Goal: Task Accomplishment & Management: Complete application form

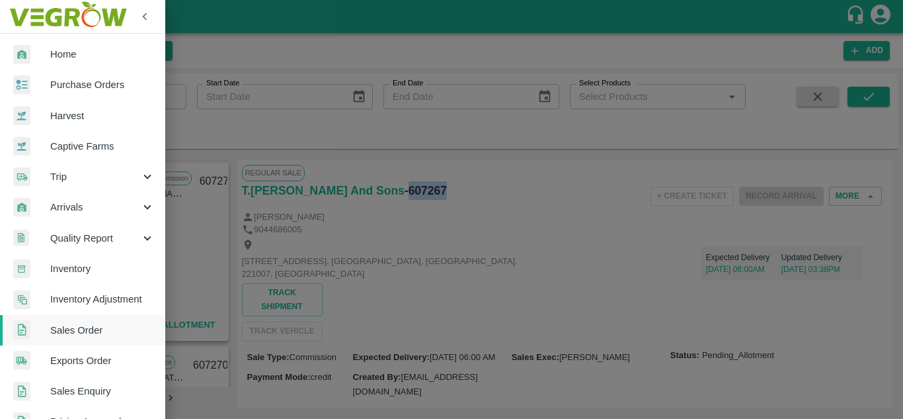
scroll to position [351, 0]
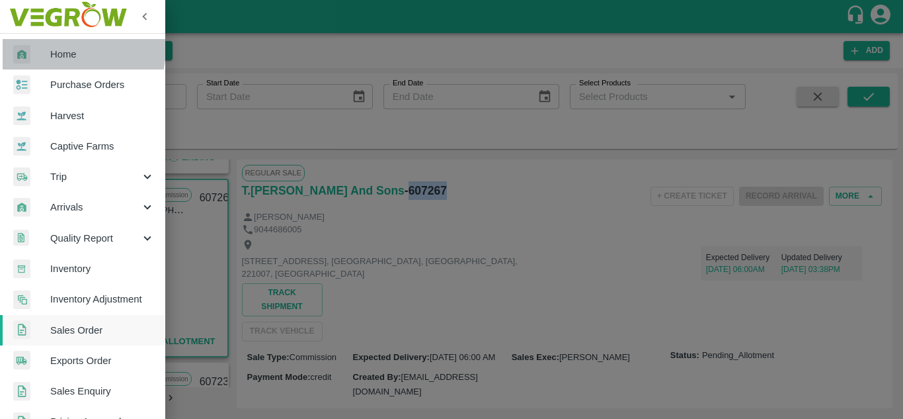
click at [54, 47] on span "Home" at bounding box center [102, 54] width 104 height 15
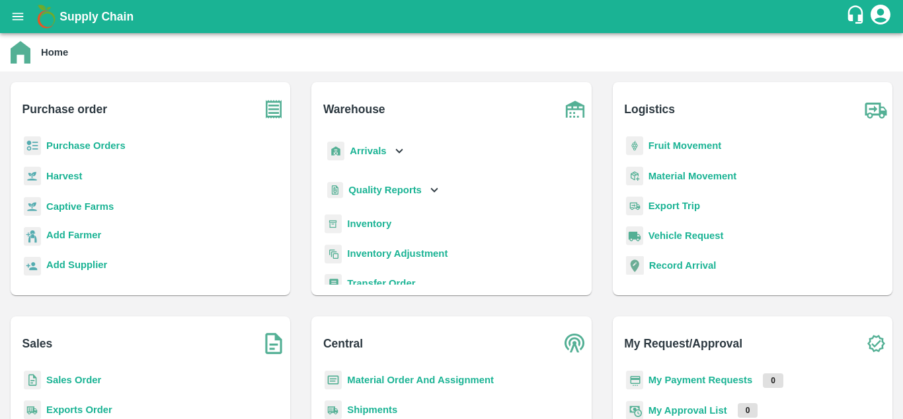
click at [55, 376] on b "Sales Order" at bounding box center [73, 379] width 55 height 11
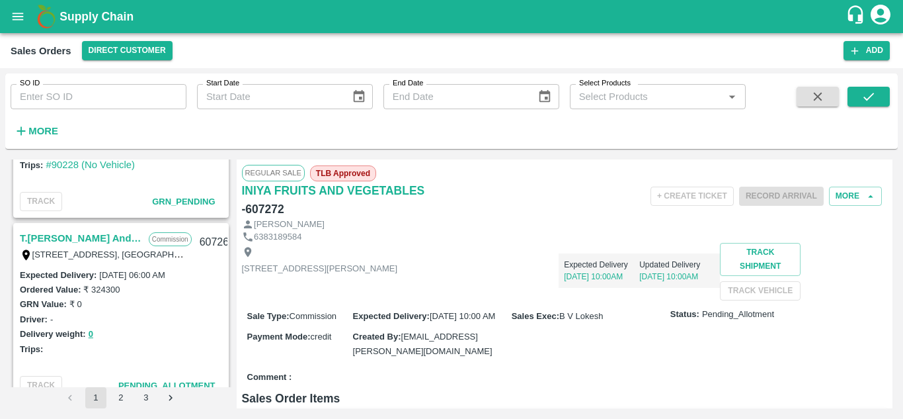
scroll to position [308, 0]
click at [91, 241] on link "T.[PERSON_NAME] And Sons" at bounding box center [81, 237] width 122 height 17
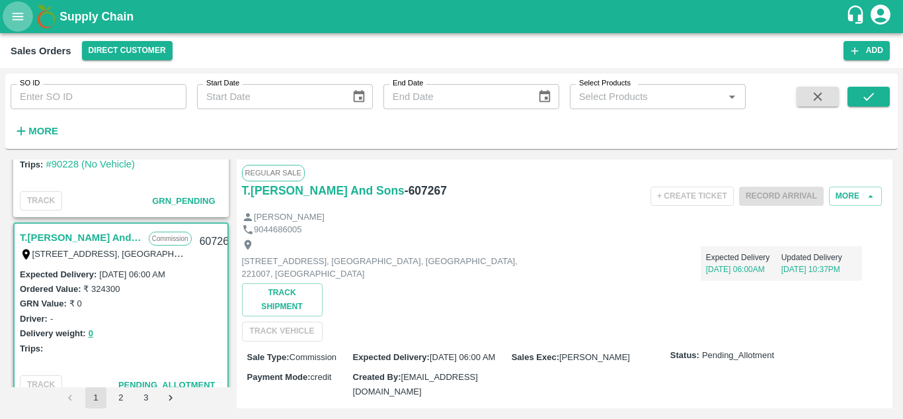
click at [17, 29] on button "open drawer" at bounding box center [18, 16] width 30 height 30
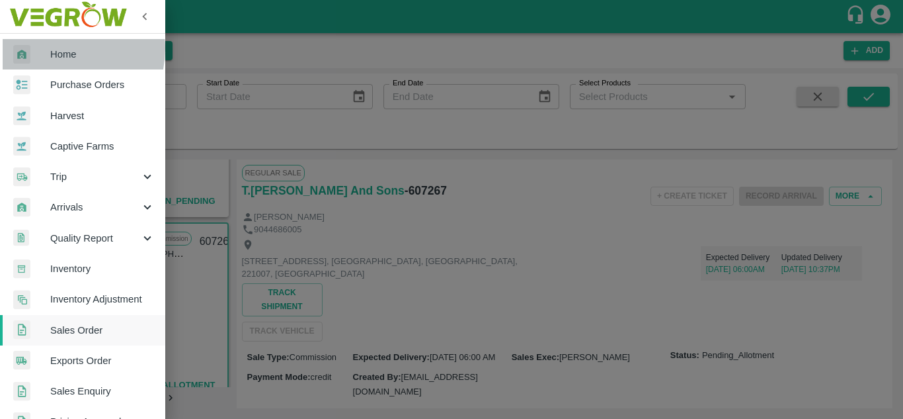
click at [54, 48] on span "Home" at bounding box center [102, 54] width 104 height 15
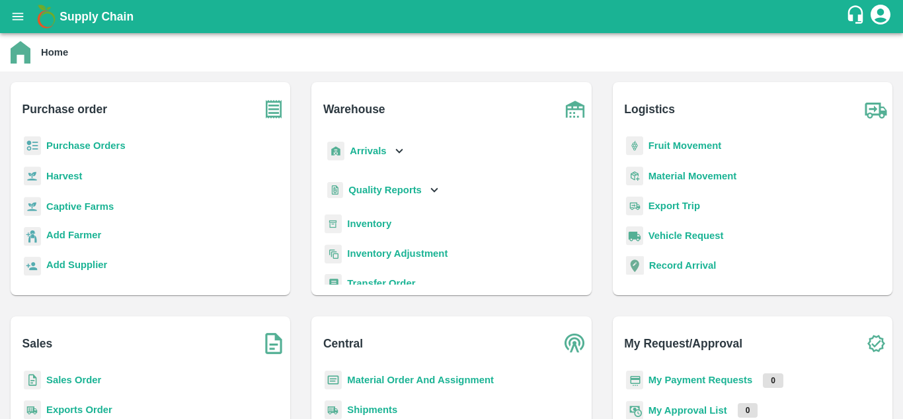
click at [60, 380] on b "Sales Order" at bounding box center [73, 379] width 55 height 11
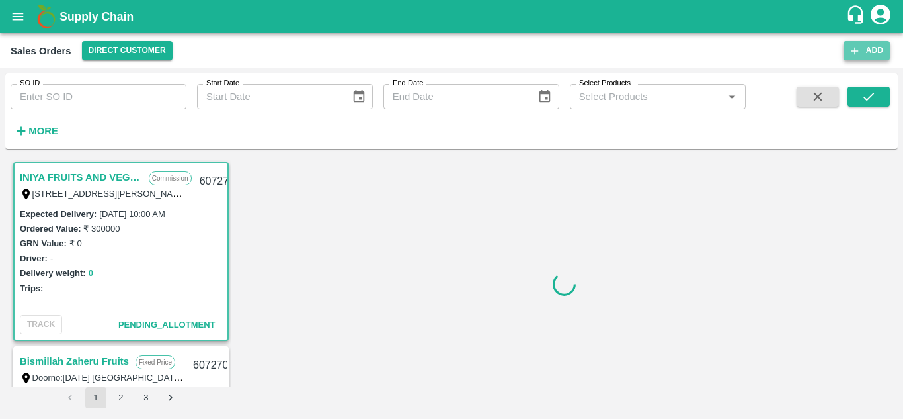
click at [861, 45] on button "Add" at bounding box center [867, 50] width 46 height 19
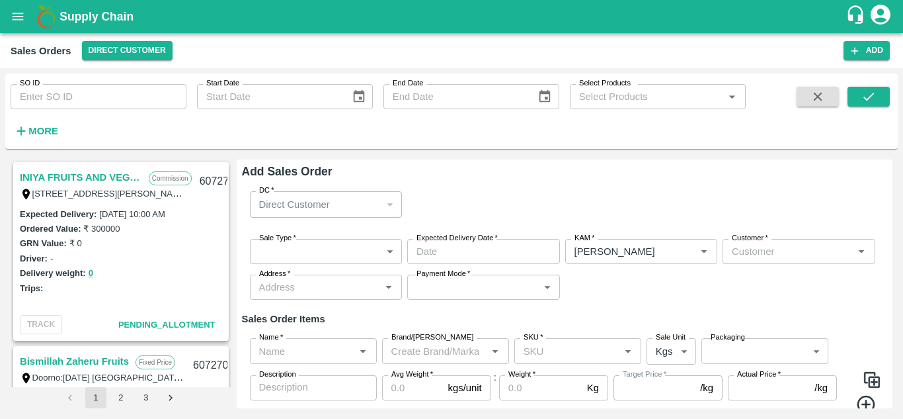
type input "[PERSON_NAME]"
click at [354, 205] on div "Direct Customer" at bounding box center [320, 204] width 122 height 15
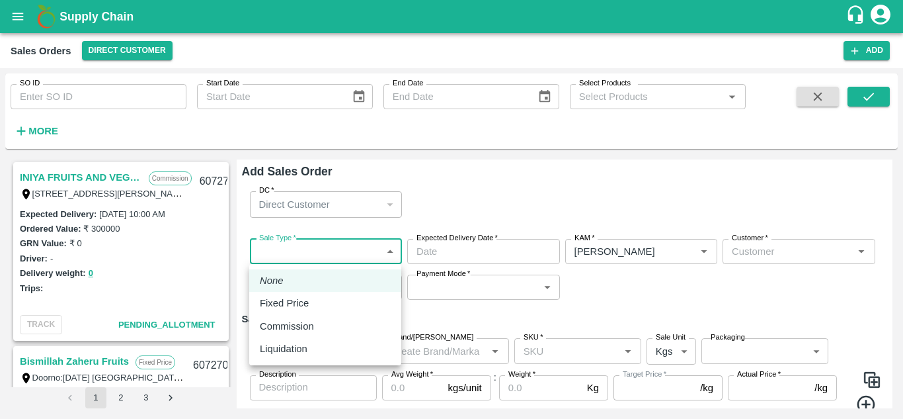
click at [309, 254] on body "Supply Chain Sales Orders Direct Customer Add SO ID SO ID Start Date Start Date…" at bounding box center [451, 209] width 903 height 419
click at [292, 324] on p "Commission" at bounding box center [287, 326] width 54 height 15
type input "2"
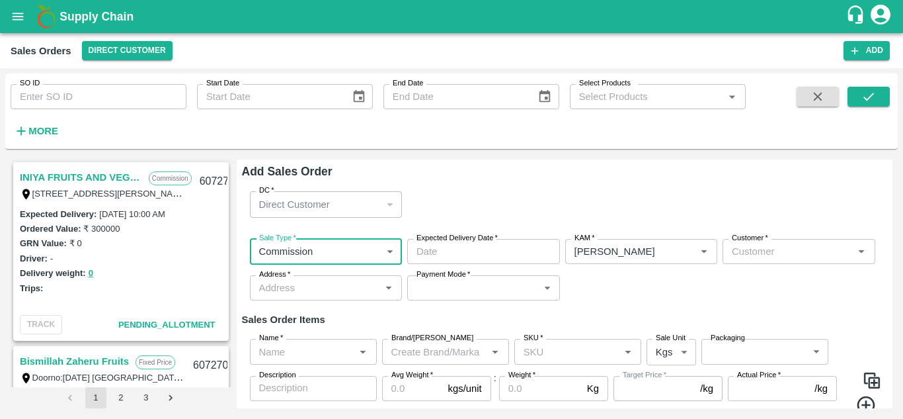
type input "DD/MM/YYYY hh:mm aa"
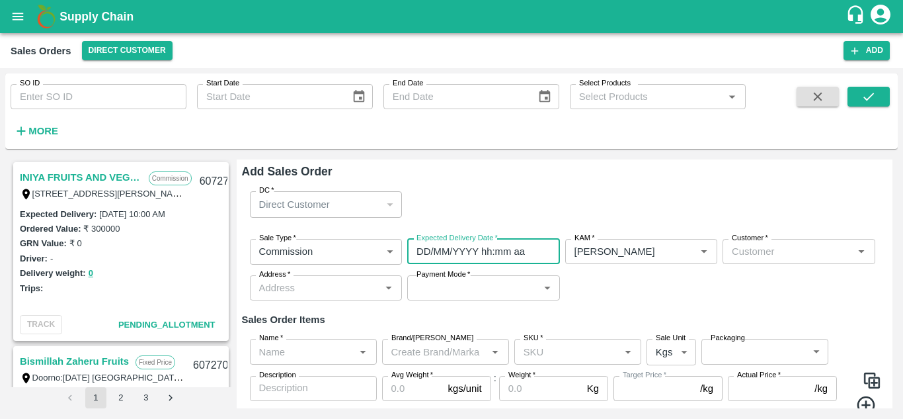
click at [437, 245] on input "DD/MM/YYYY hh:mm aa" at bounding box center [479, 251] width 144 height 25
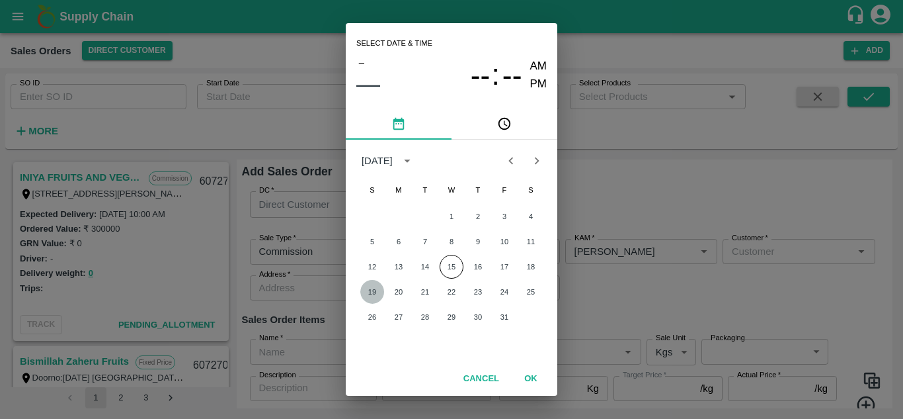
click at [372, 296] on button "19" at bounding box center [372, 292] width 24 height 24
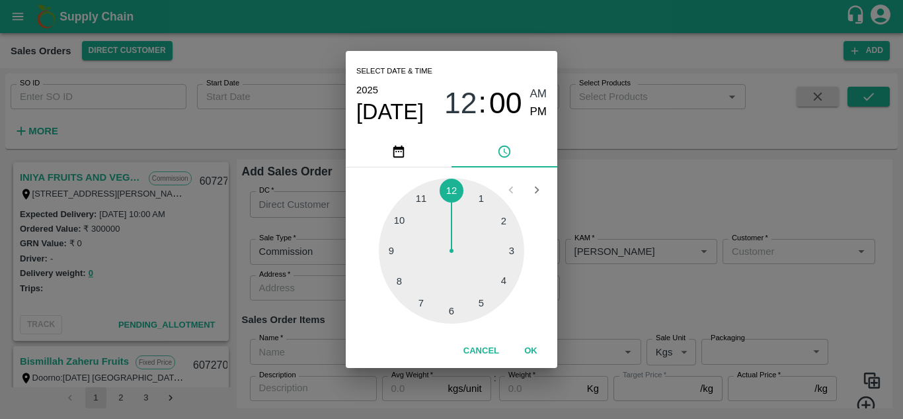
click at [452, 313] on div at bounding box center [451, 250] width 145 height 145
type input "[DATE] 06:00 AM"
click at [536, 94] on span "AM" at bounding box center [538, 94] width 17 height 18
click at [530, 350] on button "OK" at bounding box center [531, 350] width 42 height 23
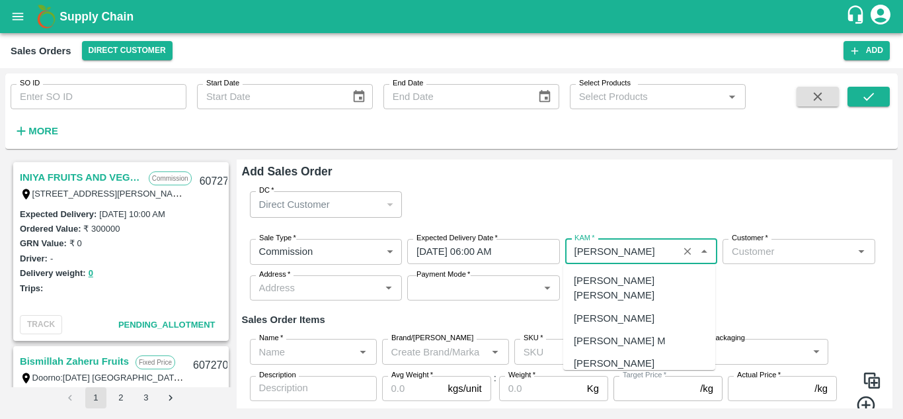
click at [639, 255] on input "KAM   *" at bounding box center [622, 251] width 106 height 17
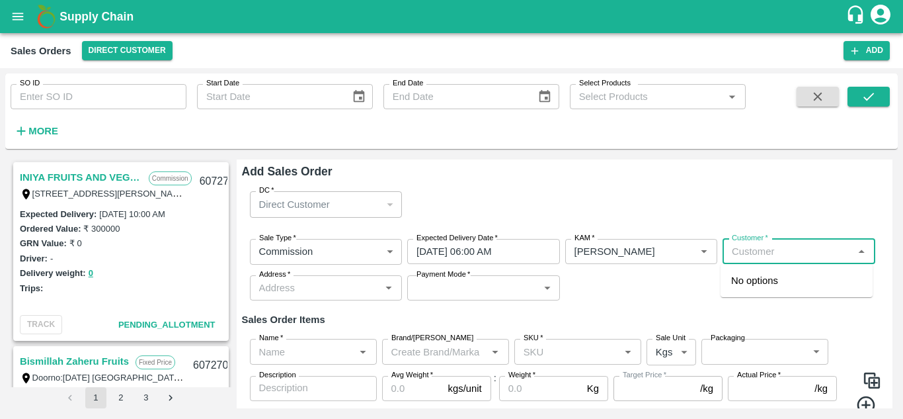
click at [756, 253] on input "Customer   *" at bounding box center [788, 251] width 123 height 17
type input "[DOMAIN_NAME]"
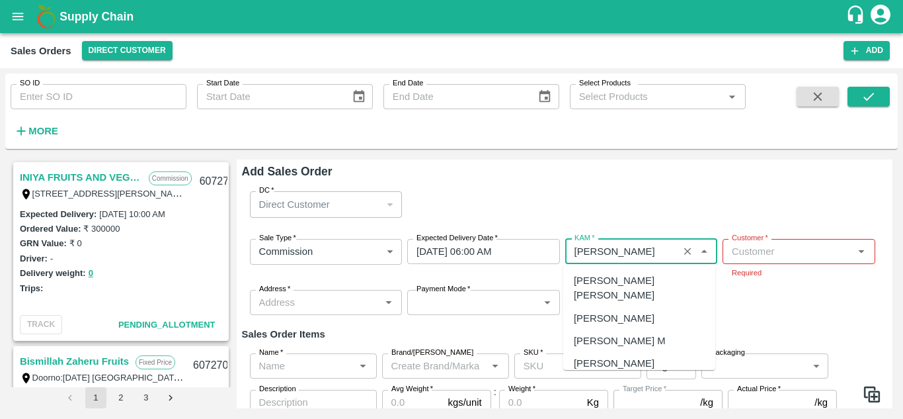
click at [655, 249] on input "KAM   *" at bounding box center [622, 251] width 106 height 17
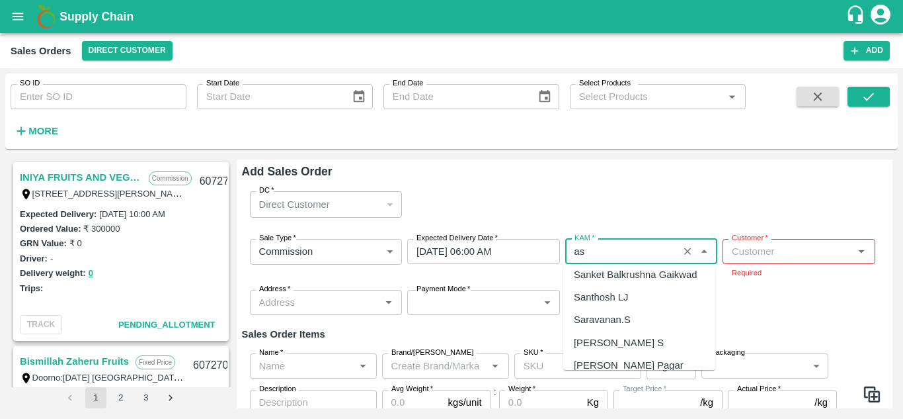
scroll to position [0, 0]
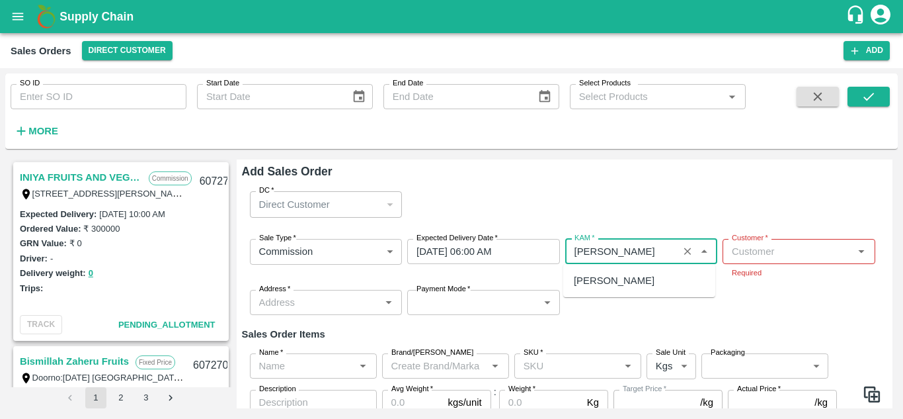
click at [661, 285] on div "[PERSON_NAME]" at bounding box center [639, 280] width 152 height 22
type input "[PERSON_NAME]"
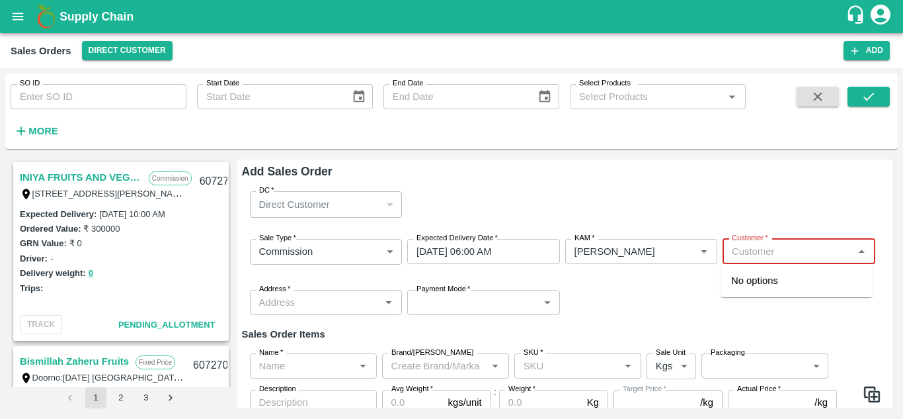
click at [745, 260] on input "Customer   *" at bounding box center [788, 251] width 123 height 17
click at [754, 303] on p "Semi Wholesale" at bounding box center [757, 309] width 53 height 12
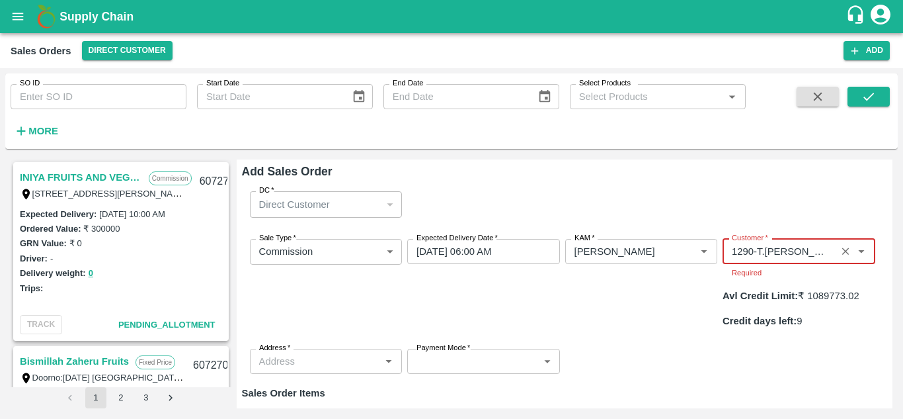
type input "1290-T.[PERSON_NAME] And Sons"
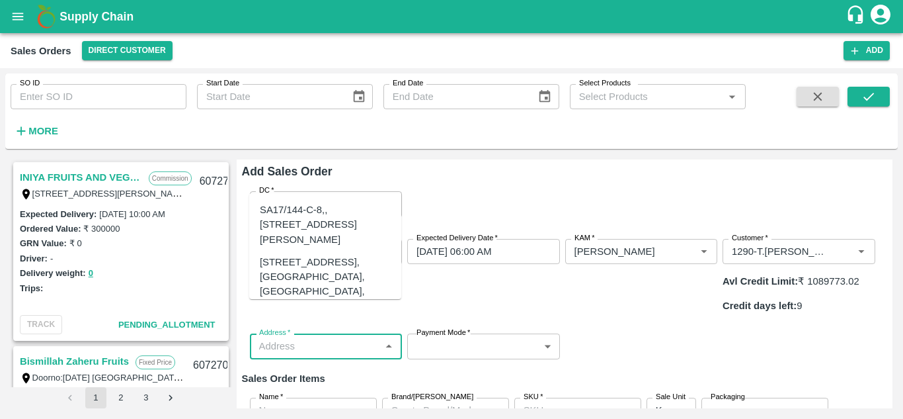
click at [367, 327] on div "Sale Type   * Commission 2 Sale Type Expected Delivery Date   * [DATE] 06:00 AM…" at bounding box center [565, 299] width 646 height 142
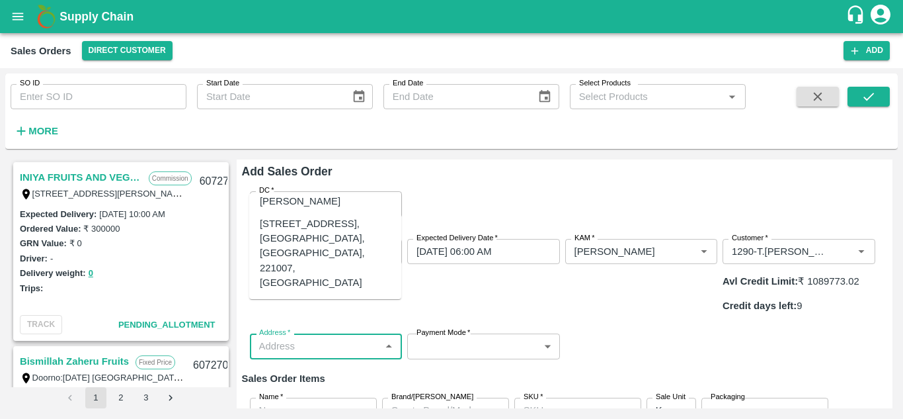
click at [354, 270] on div "[STREET_ADDRESS], [GEOGRAPHIC_DATA], [GEOGRAPHIC_DATA], 221007, [GEOGRAPHIC_DAT…" at bounding box center [325, 252] width 131 height 73
type input "[STREET_ADDRESS], [GEOGRAPHIC_DATA], [GEOGRAPHIC_DATA], 221007, [GEOGRAPHIC_DAT…"
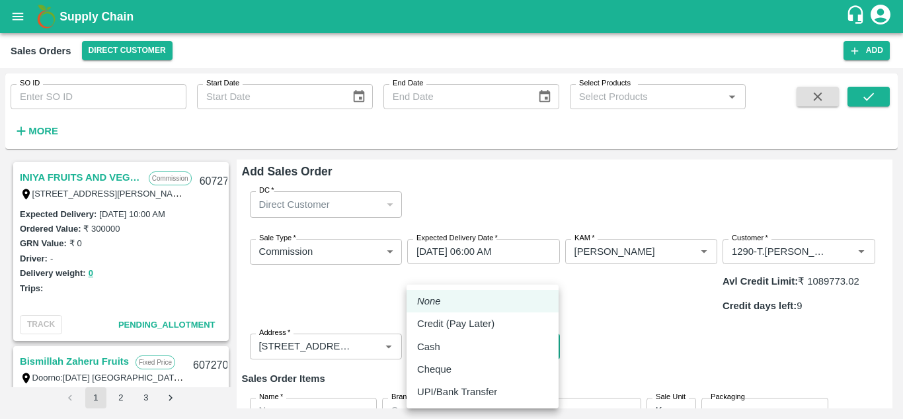
click at [442, 309] on body "Supply Chain Sales Orders Direct Customer Add SO ID SO ID Start Date Start Date…" at bounding box center [451, 209] width 903 height 419
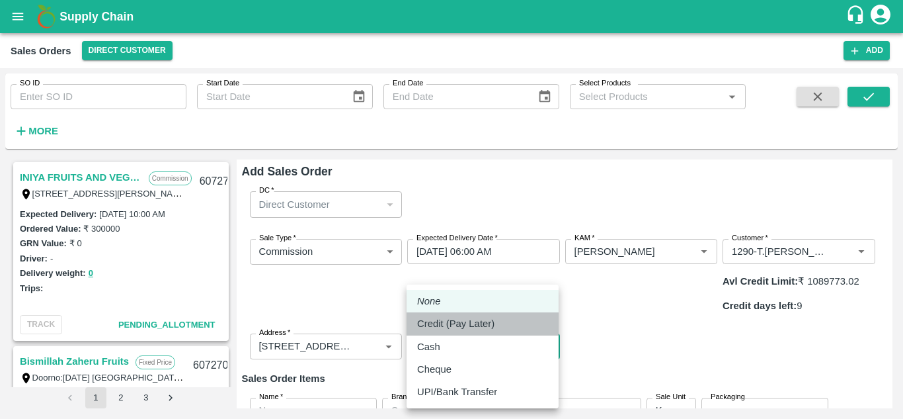
click at [460, 321] on p "Credit (Pay Later)" at bounding box center [455, 323] width 77 height 15
type input "credit"
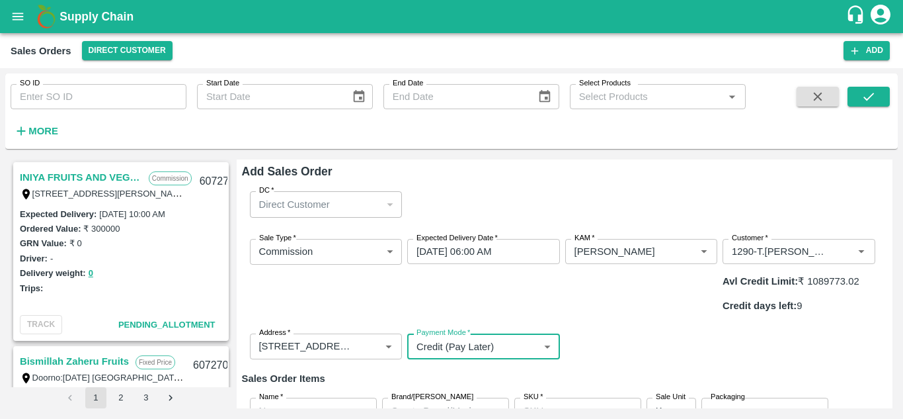
scroll to position [74, 0]
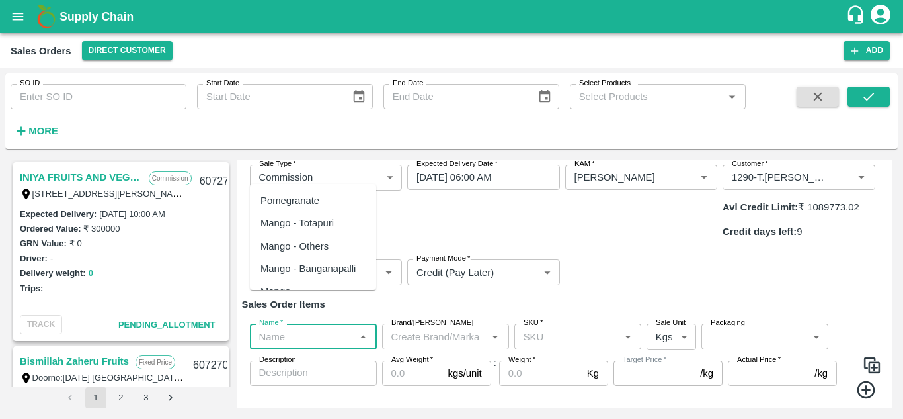
click at [325, 327] on input "Name   *" at bounding box center [302, 335] width 97 height 17
click at [304, 194] on div "Pomegranate" at bounding box center [290, 200] width 59 height 15
type input "Pomegranate"
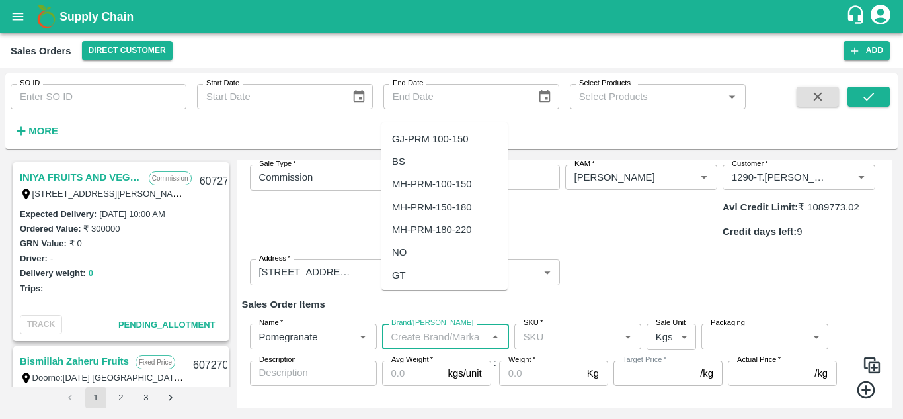
click at [422, 327] on input "Brand/[PERSON_NAME]" at bounding box center [434, 335] width 97 height 17
click at [417, 203] on div "TS" at bounding box center [445, 207] width 126 height 22
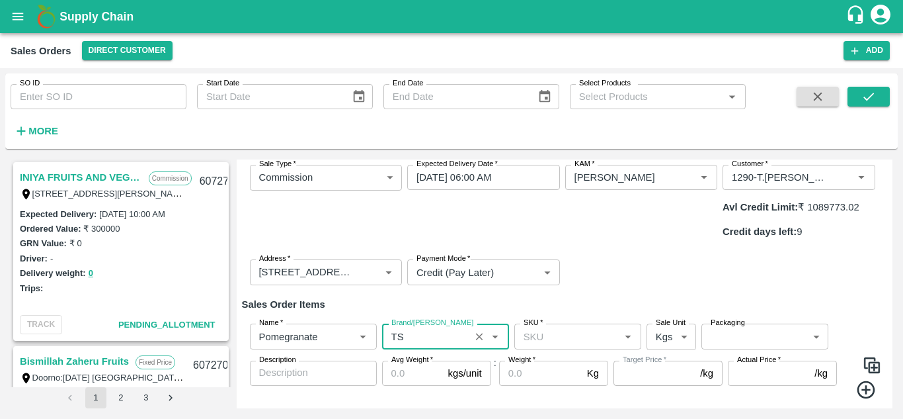
type input "TS"
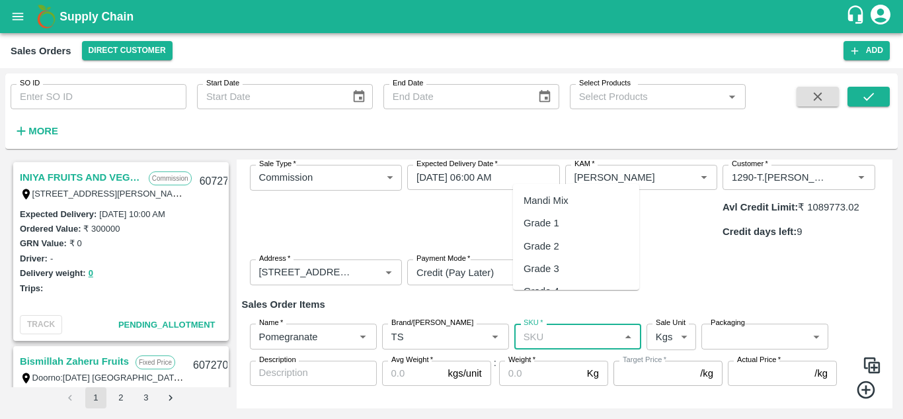
click at [543, 327] on input "SKU   *" at bounding box center [566, 335] width 97 height 17
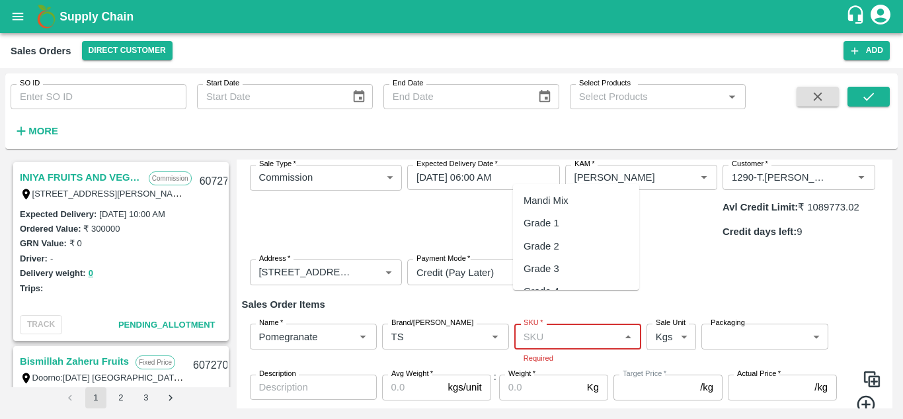
click at [564, 327] on input "SKU   *" at bounding box center [566, 335] width 97 height 17
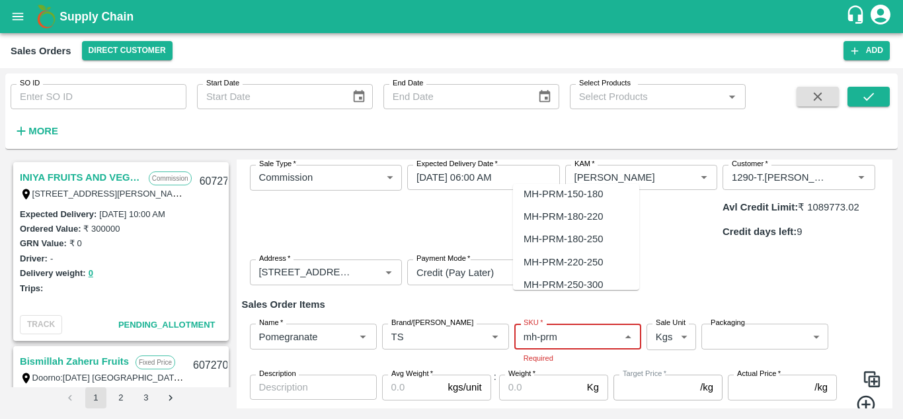
scroll to position [78, 0]
click at [583, 275] on div "MH-PRM-250-300" at bounding box center [563, 281] width 79 height 15
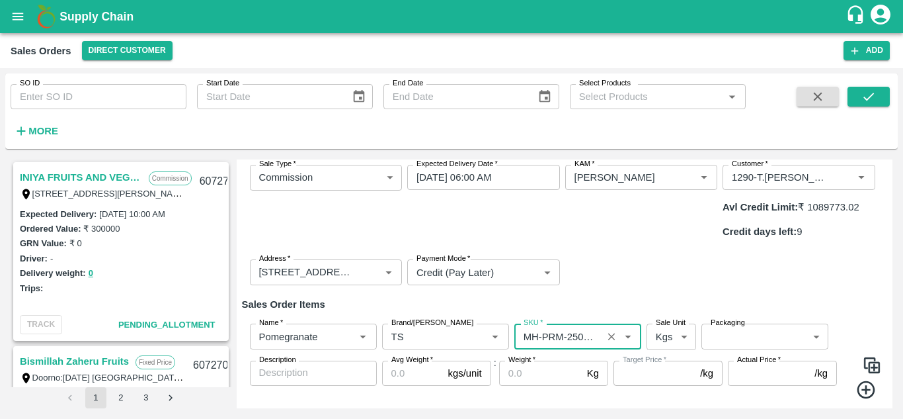
type input "MH-PRM-250-300"
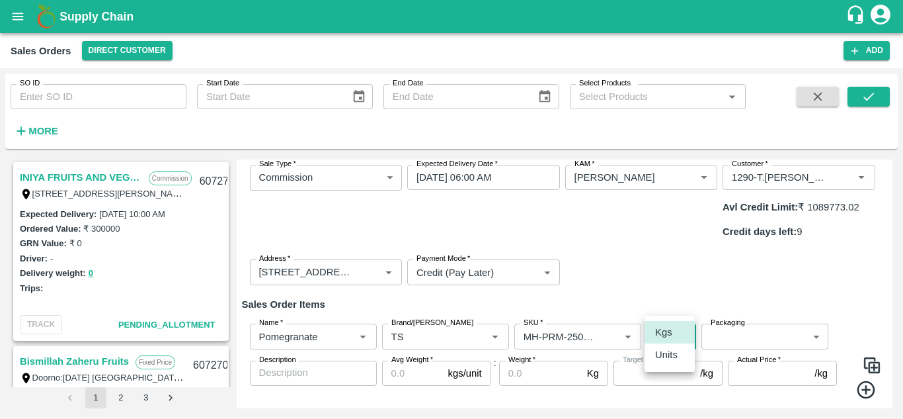
click at [661, 307] on body "Supply Chain Sales Orders Direct Customer Add SO ID SO ID Start Date Start Date…" at bounding box center [451, 209] width 903 height 419
click at [664, 360] on p "Units" at bounding box center [666, 354] width 22 height 15
type input "2"
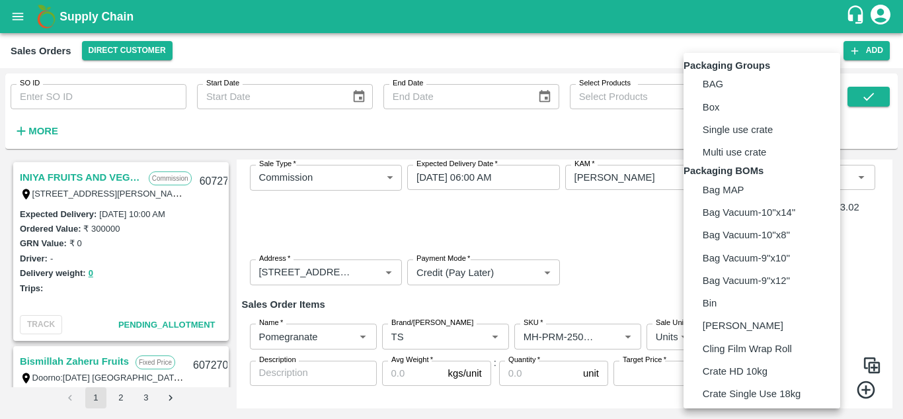
click at [729, 311] on body "Supply Chain Sales Orders Direct Customer Add SO ID SO ID Start Date Start Date…" at bounding box center [451, 209] width 903 height 419
click at [720, 114] on p "Box" at bounding box center [711, 107] width 17 height 15
type input "GRP/1"
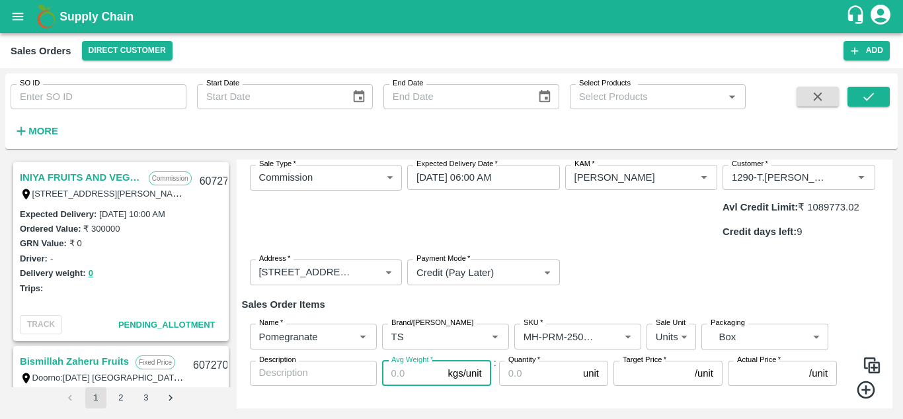
click at [401, 360] on input "Avg Weight   *" at bounding box center [412, 372] width 61 height 25
type input "10"
click at [537, 360] on input "Quantity   *" at bounding box center [538, 372] width 79 height 25
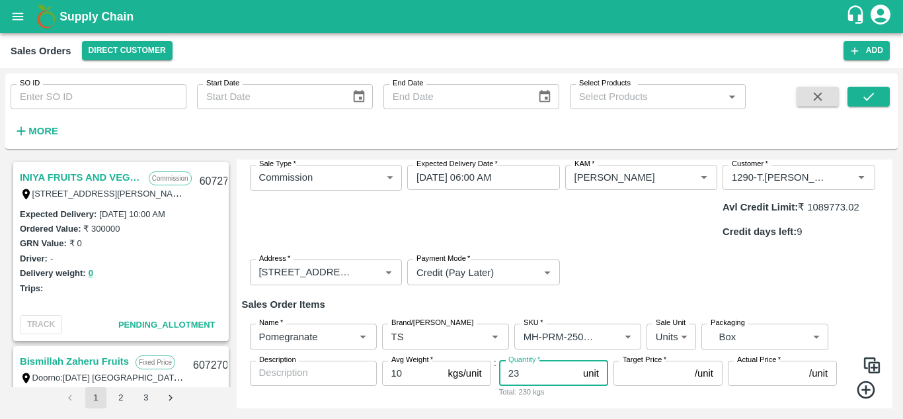
type input "23"
click at [656, 360] on input "Target Price   *" at bounding box center [652, 372] width 76 height 25
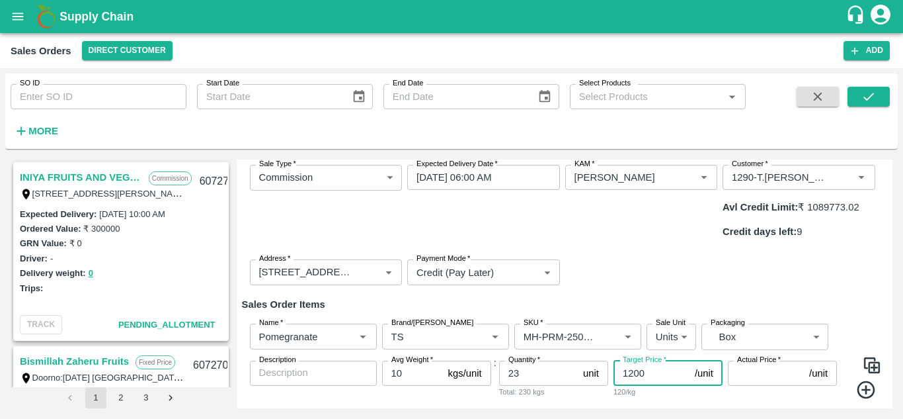
type input "1200"
click at [759, 360] on input "Actual Price   *" at bounding box center [766, 372] width 76 height 25
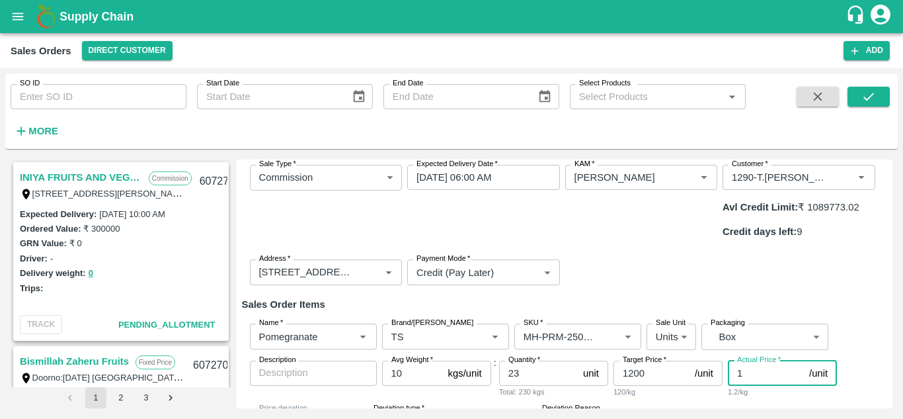
type input "12"
type input "1188"
type input "120"
type input "1080"
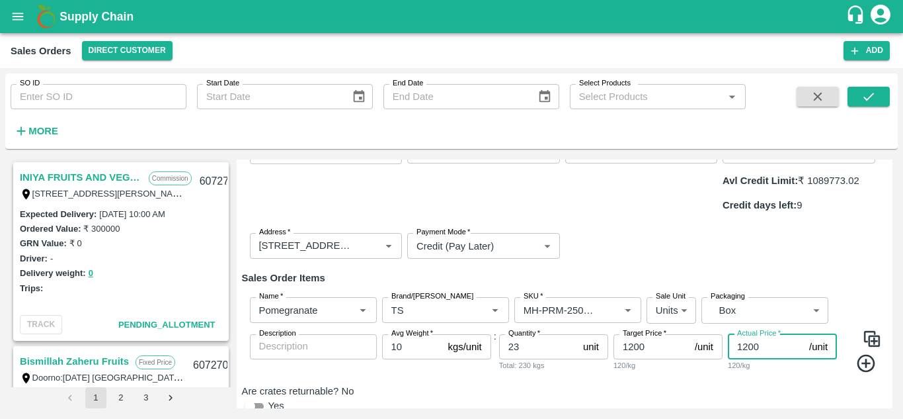
type input "1200"
click at [869, 352] on icon at bounding box center [867, 363] width 22 height 22
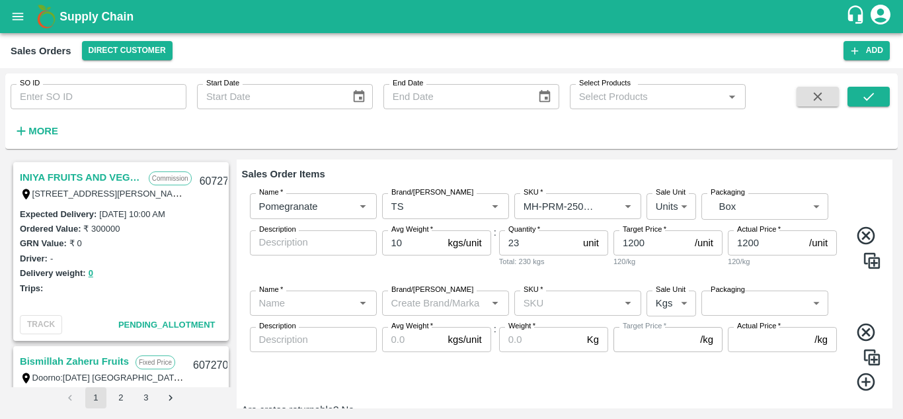
scroll to position [223, 0]
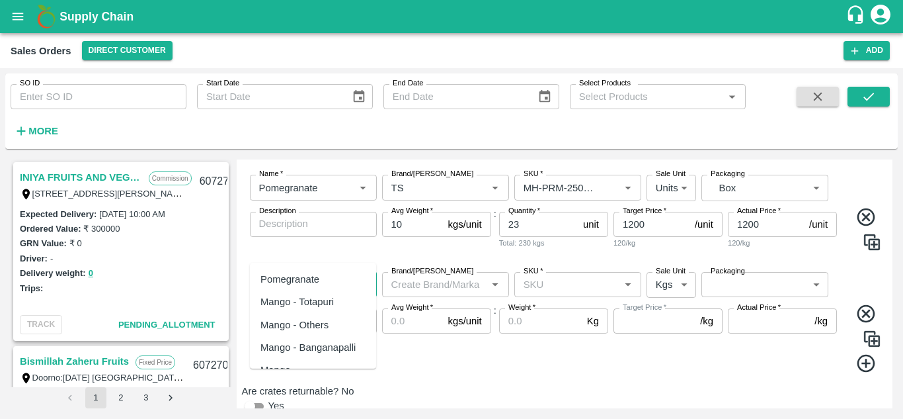
click at [304, 276] on input "Name   *" at bounding box center [302, 284] width 97 height 17
click at [304, 278] on div "Pomegranate" at bounding box center [290, 279] width 59 height 15
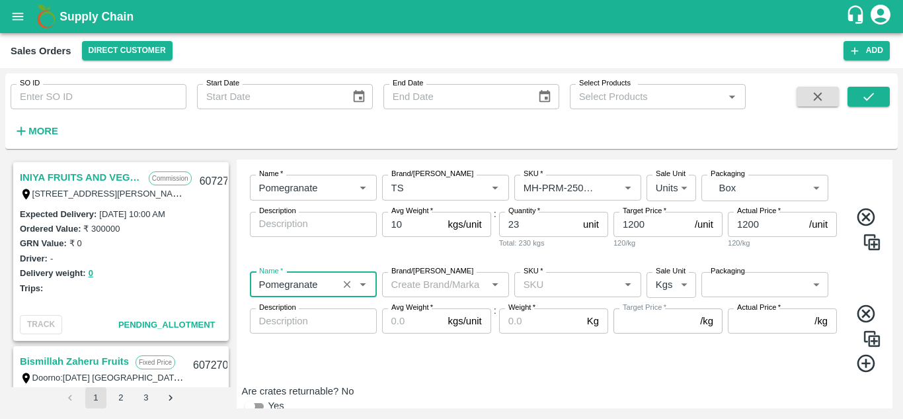
type input "Pomegranate"
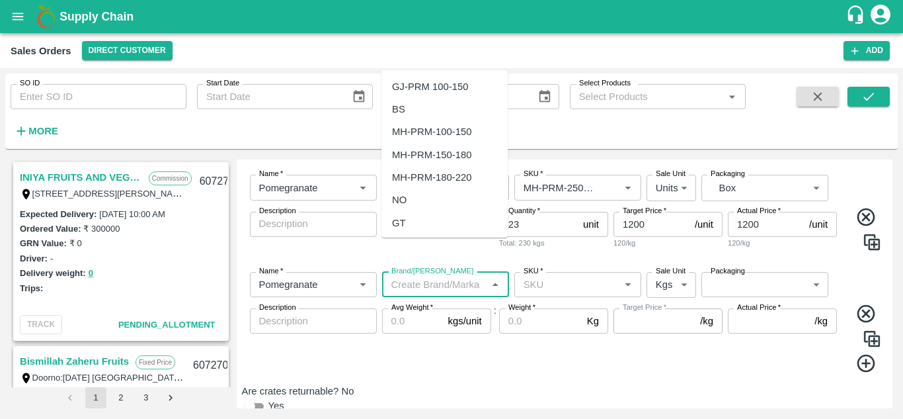
click at [436, 276] on input "Brand/[PERSON_NAME]" at bounding box center [434, 284] width 97 height 17
click at [451, 147] on div "TS" at bounding box center [445, 155] width 126 height 22
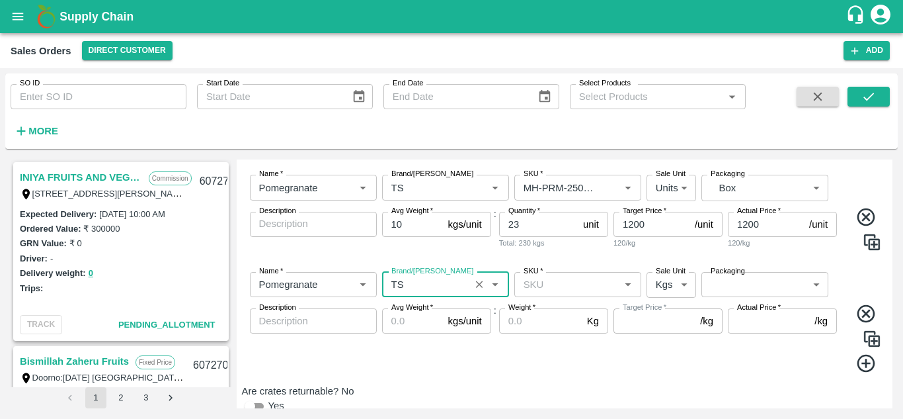
type input "TS"
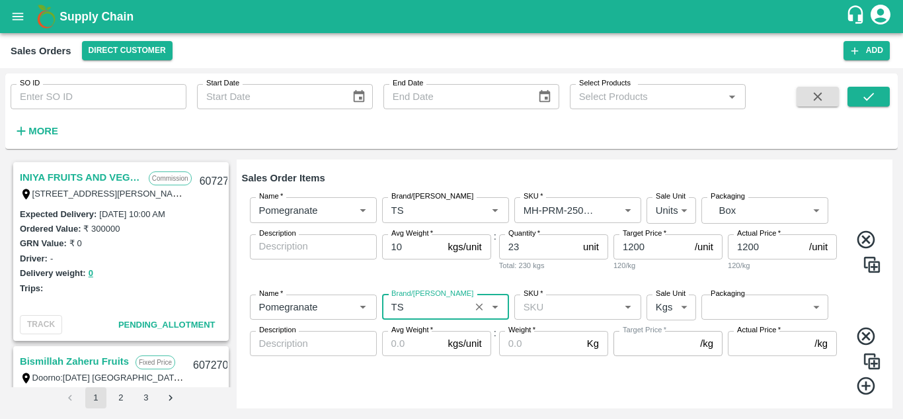
scroll to position [204, 0]
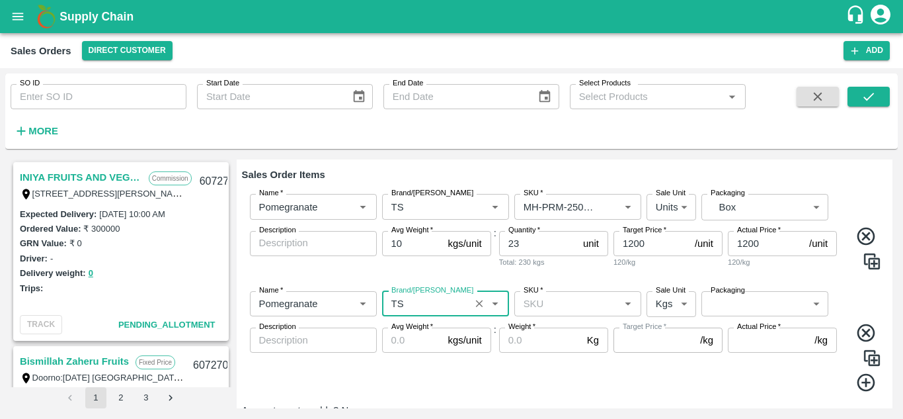
click at [571, 295] on input "SKU   *" at bounding box center [566, 303] width 97 height 17
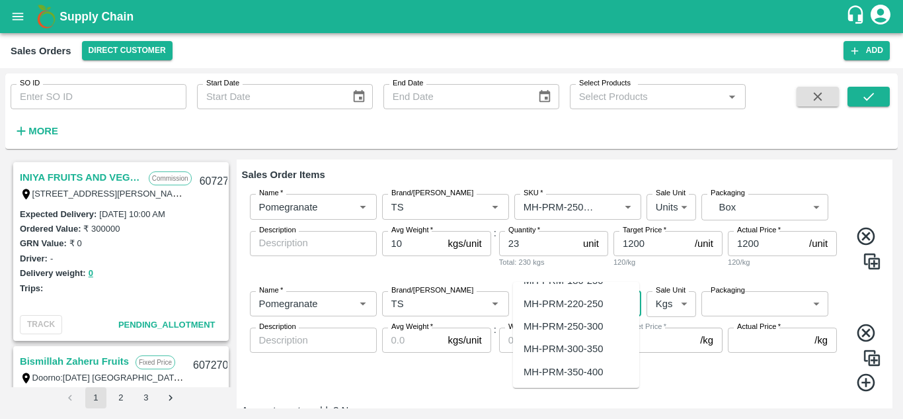
scroll to position [0, 0]
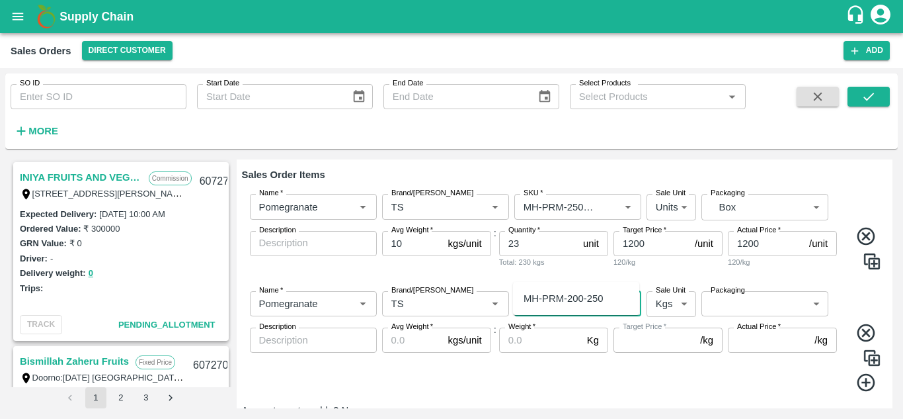
click at [587, 294] on div "MH-PRM-200-250" at bounding box center [563, 298] width 79 height 15
type input "MH-PRM-200-250"
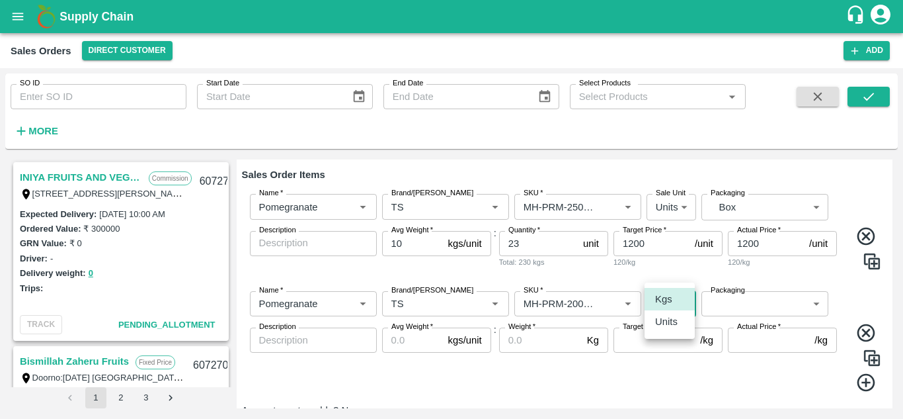
click at [673, 274] on body "Supply Chain Sales Orders Direct Customer Add SO ID SO ID Start Date Start Date…" at bounding box center [451, 209] width 903 height 419
click at [669, 317] on p "Units" at bounding box center [666, 321] width 22 height 15
type input "2"
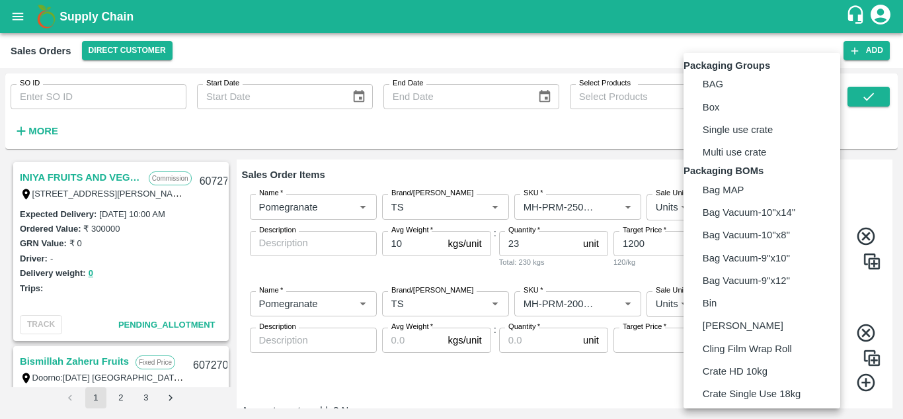
click at [730, 271] on body "Supply Chain Sales Orders Direct Customer Add SO ID SO ID Start Date Start Date…" at bounding box center [451, 209] width 903 height 419
click at [716, 114] on p "Box" at bounding box center [711, 107] width 17 height 15
type input "GRP/1"
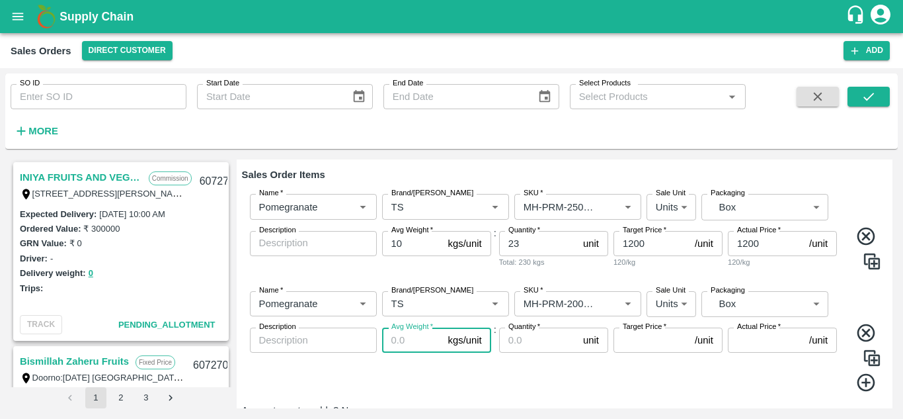
click at [405, 327] on input "Avg Weight   *" at bounding box center [412, 339] width 61 height 25
type input "10"
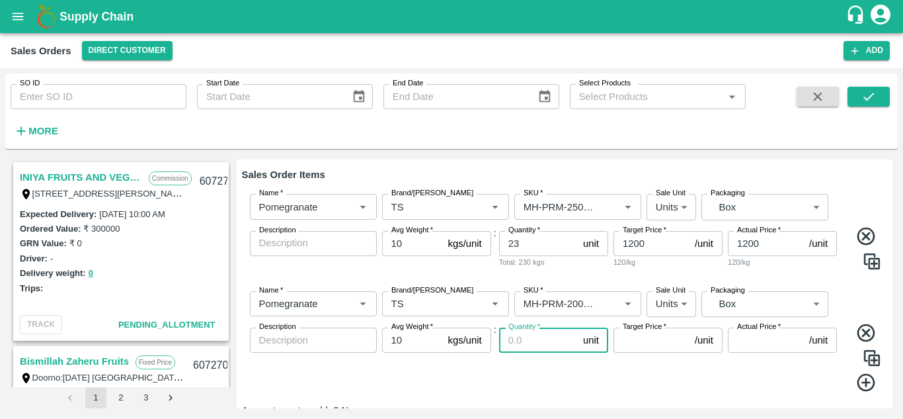
click at [556, 327] on input "Quantity   *" at bounding box center [538, 339] width 79 height 25
type input "34"
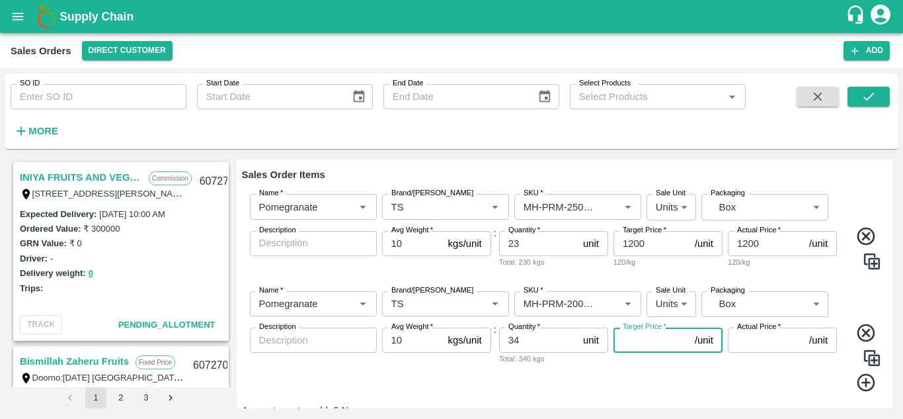
click at [641, 327] on input "Target Price   *" at bounding box center [652, 339] width 76 height 25
type input "1150"
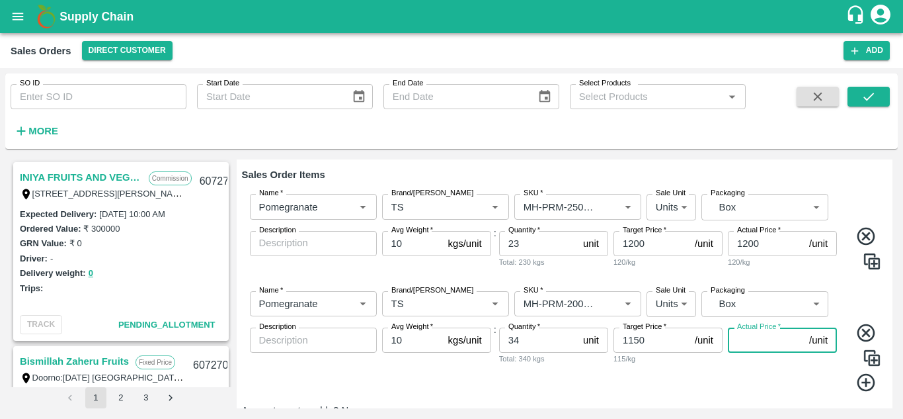
click at [761, 327] on input "Actual Price   *" at bounding box center [766, 339] width 76 height 25
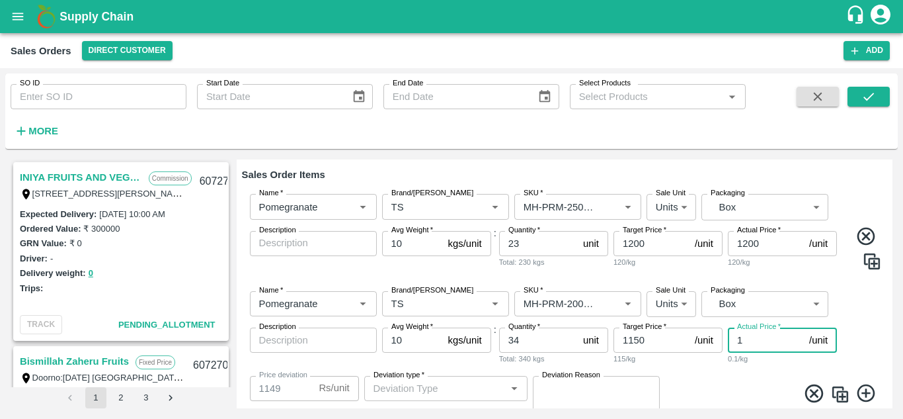
type input "11"
type input "1139"
type input "115"
type input "1035"
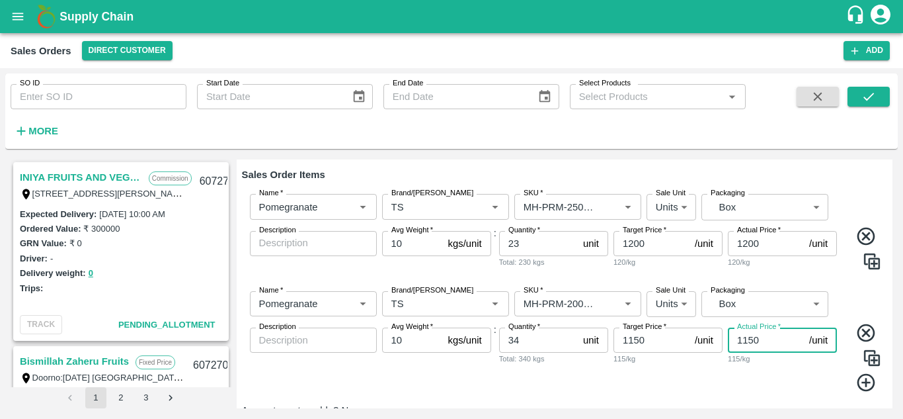
type input "1150"
click at [862, 372] on icon at bounding box center [867, 383] width 22 height 22
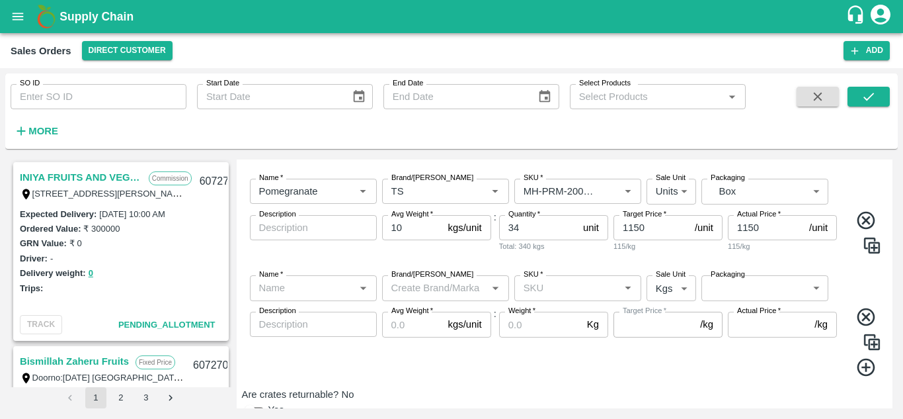
scroll to position [319, 0]
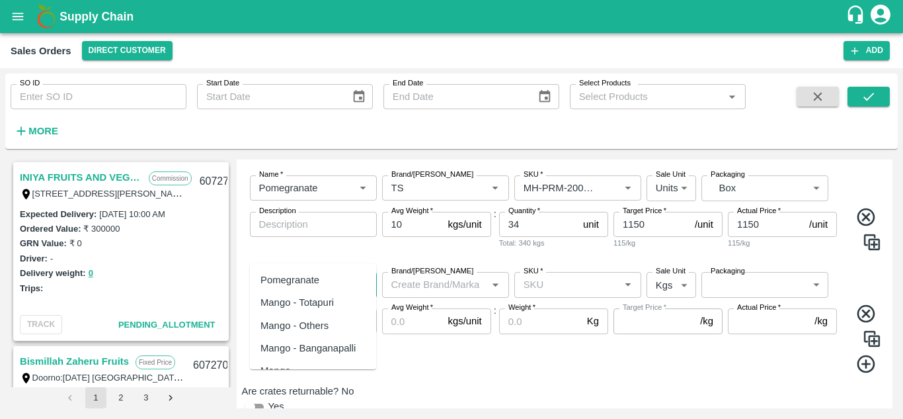
click at [311, 276] on input "Name   *" at bounding box center [302, 284] width 97 height 17
click at [313, 282] on div "Pomegranate" at bounding box center [290, 279] width 59 height 15
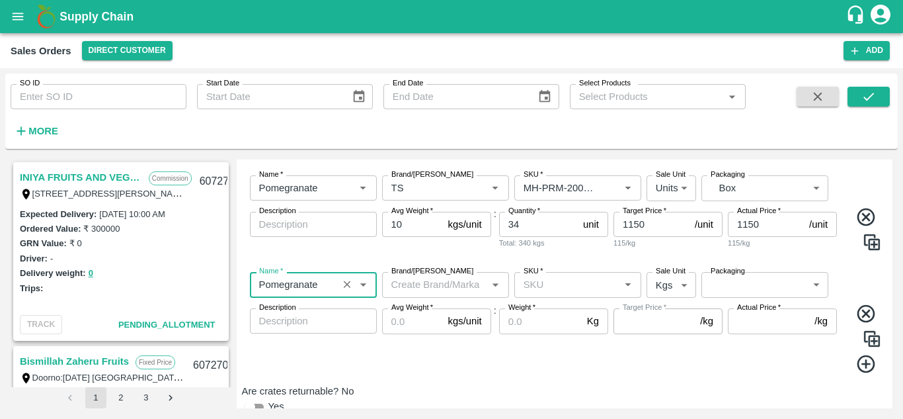
type input "Pomegranate"
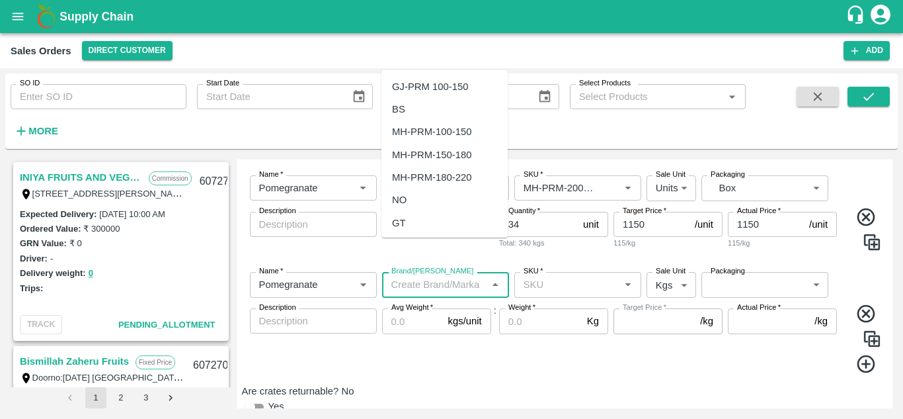
click at [412, 276] on input "Brand/[PERSON_NAME]" at bounding box center [434, 284] width 97 height 17
click at [417, 153] on div "TS" at bounding box center [445, 155] width 126 height 22
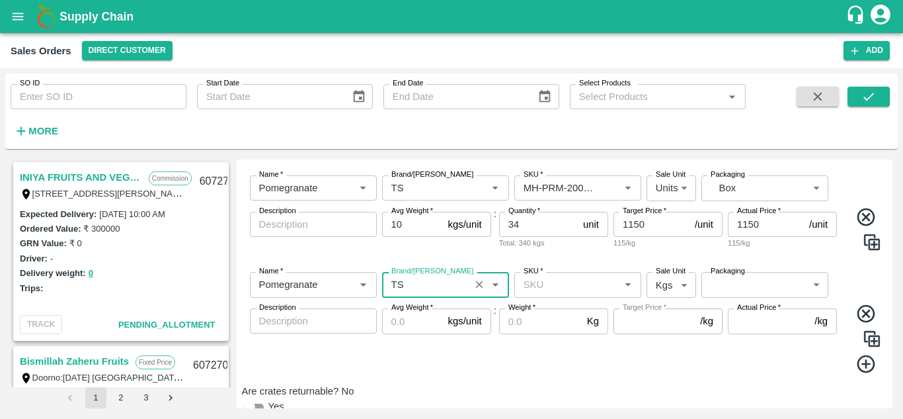
type input "TS"
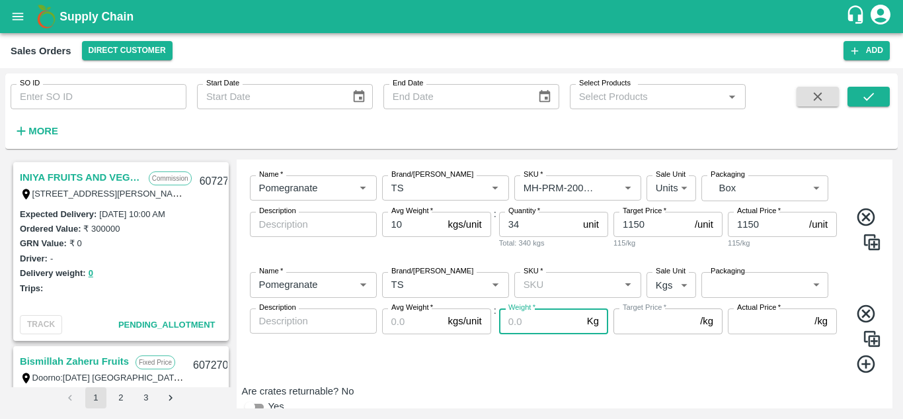
click at [538, 308] on input "Weight   *" at bounding box center [540, 320] width 83 height 25
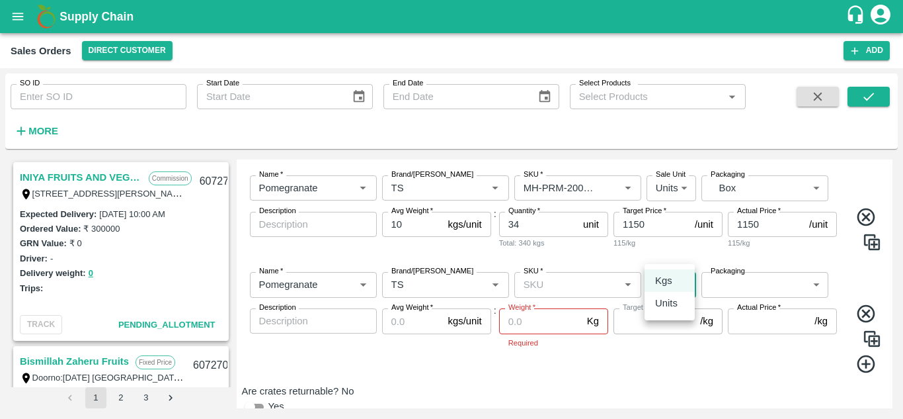
click at [674, 251] on body "Supply Chain Sales Orders Direct Customer Add SO ID SO ID Start Date Start Date…" at bounding box center [451, 209] width 903 height 419
click at [668, 298] on p "Units" at bounding box center [666, 303] width 22 height 15
type input "2"
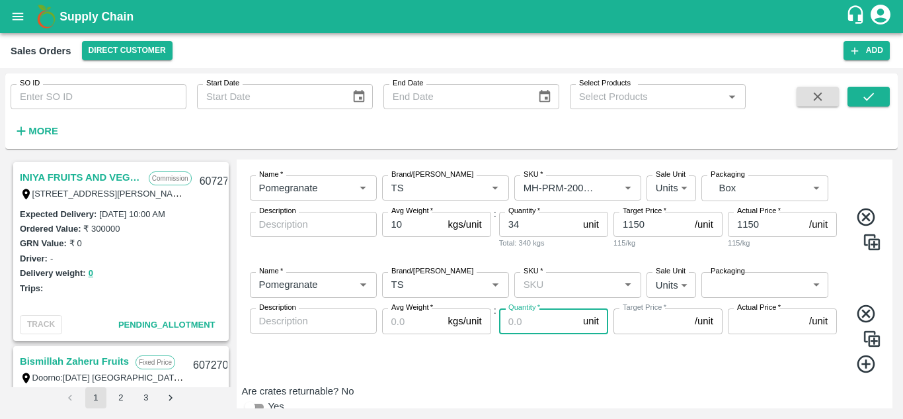
click at [554, 308] on input "Quantity   *" at bounding box center [538, 320] width 79 height 25
type input "27"
click at [569, 276] on input "SKU   *" at bounding box center [566, 284] width 97 height 17
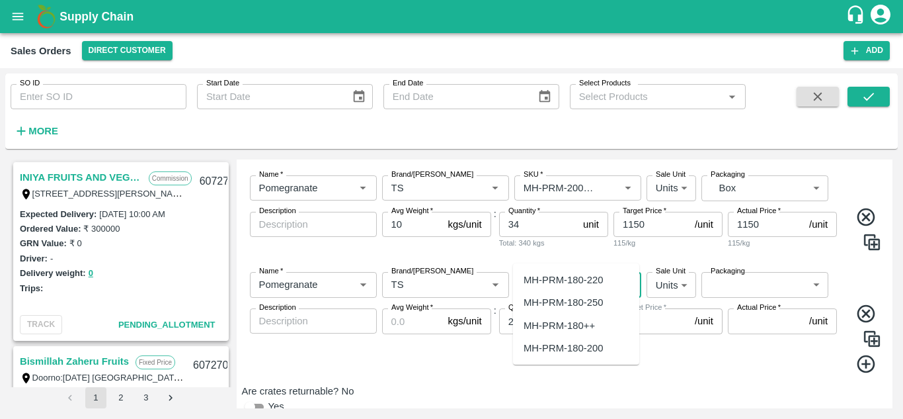
click at [580, 278] on div "MH-PRM-180-220" at bounding box center [563, 279] width 79 height 15
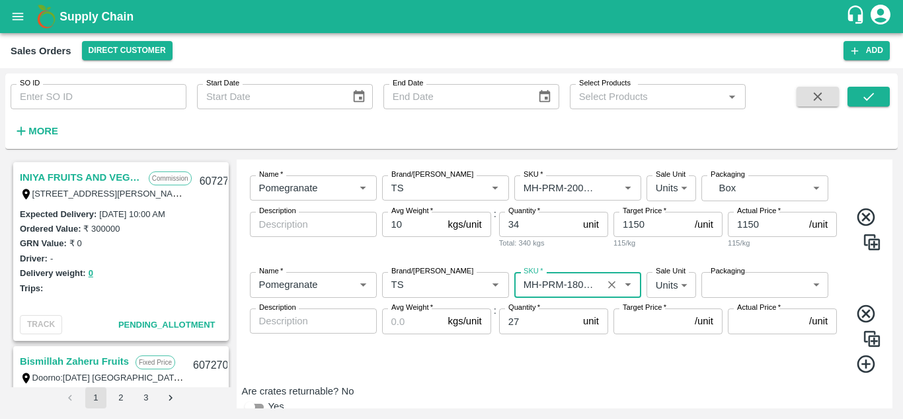
type input "MH-PRM-180-220"
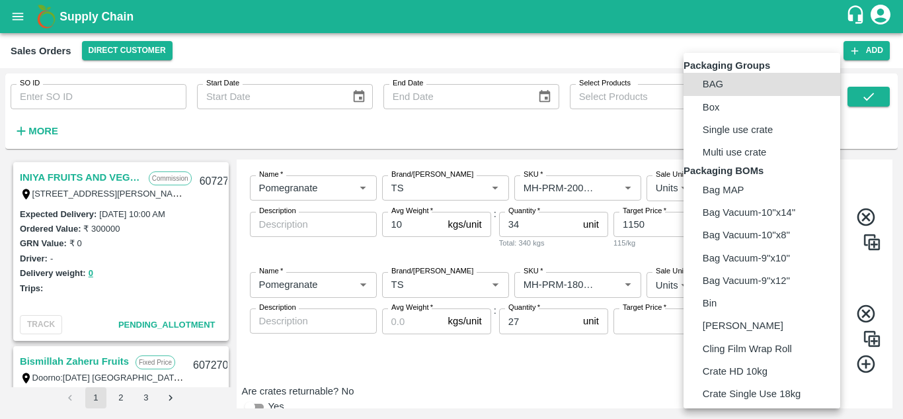
click at [745, 249] on body "Supply Chain Sales Orders Direct Customer Add SO ID SO ID Start Date Start Date…" at bounding box center [451, 209] width 903 height 419
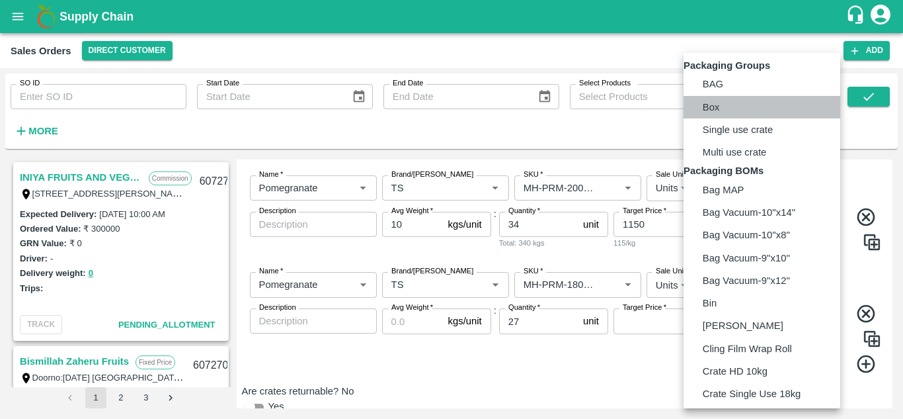
click at [720, 114] on p "Box" at bounding box center [711, 107] width 17 height 15
type input "GRP/1"
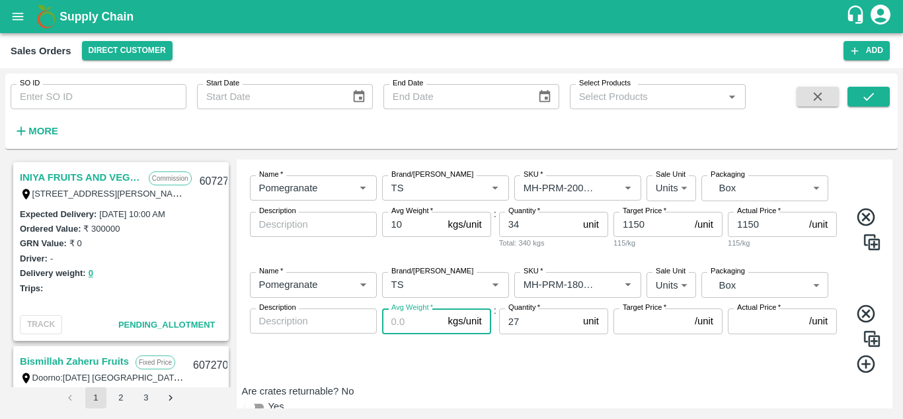
click at [420, 308] on input "Avg Weight   *" at bounding box center [412, 320] width 61 height 25
type input "10"
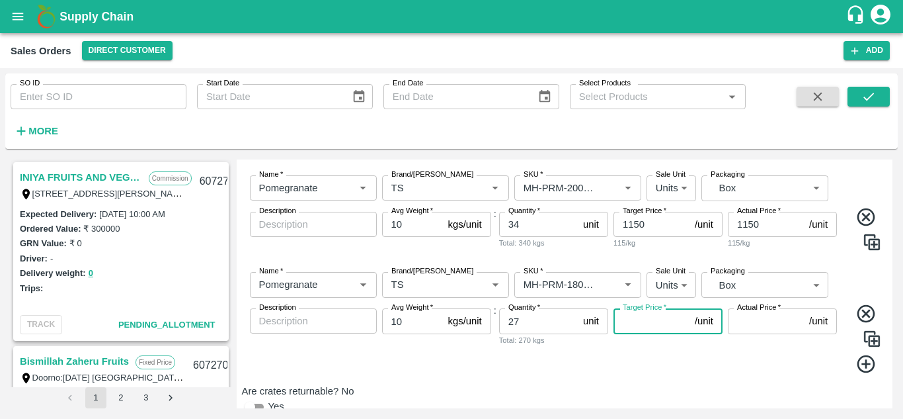
click at [663, 308] on input "Target Price   *" at bounding box center [652, 320] width 76 height 25
type input "1100"
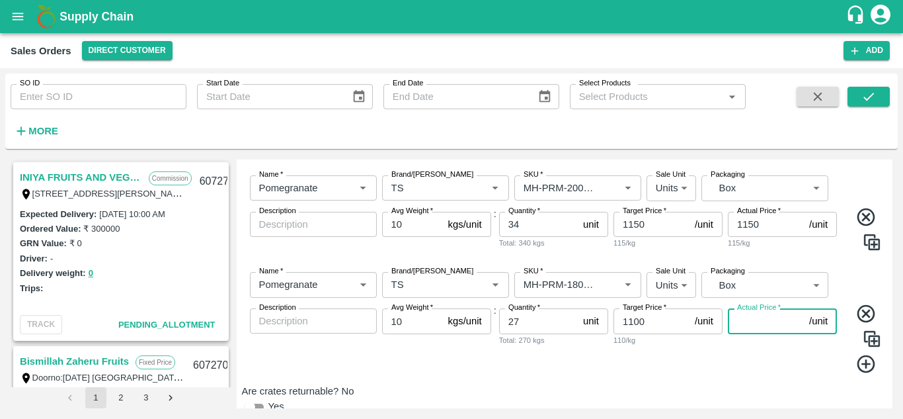
click at [774, 308] on input "Actual Price   *" at bounding box center [766, 320] width 76 height 25
type input "1100"
click at [858, 353] on icon at bounding box center [867, 364] width 22 height 22
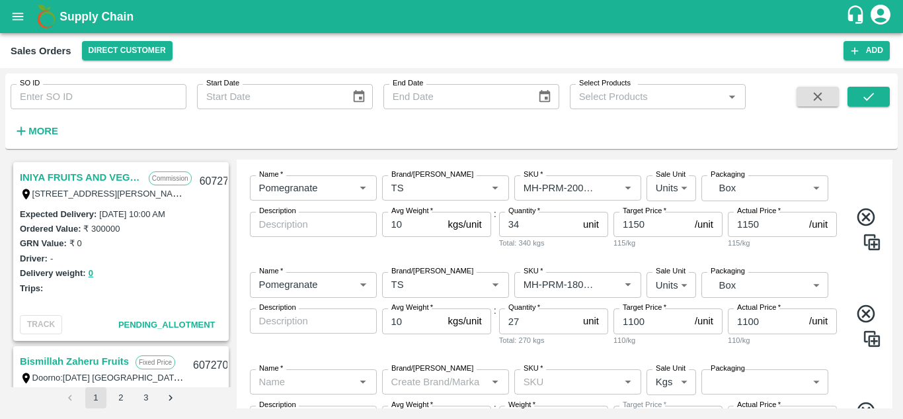
scroll to position [417, 0]
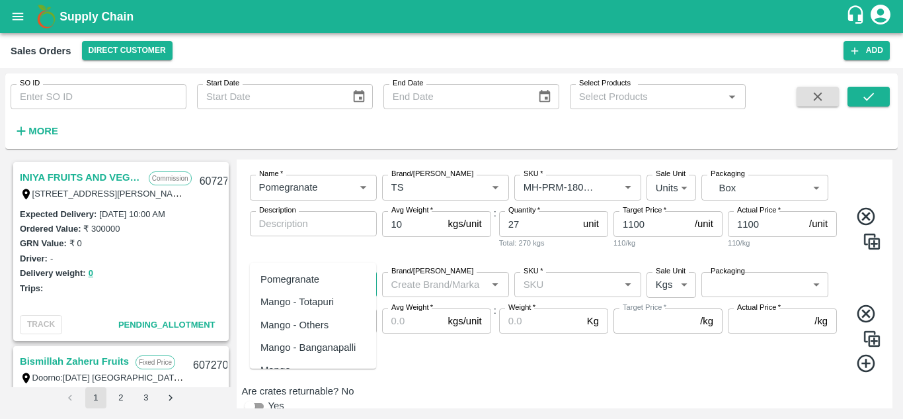
click at [306, 276] on input "Name   *" at bounding box center [302, 284] width 97 height 17
click at [307, 278] on div "Pomegranate" at bounding box center [290, 279] width 59 height 15
type input "Pomegranate"
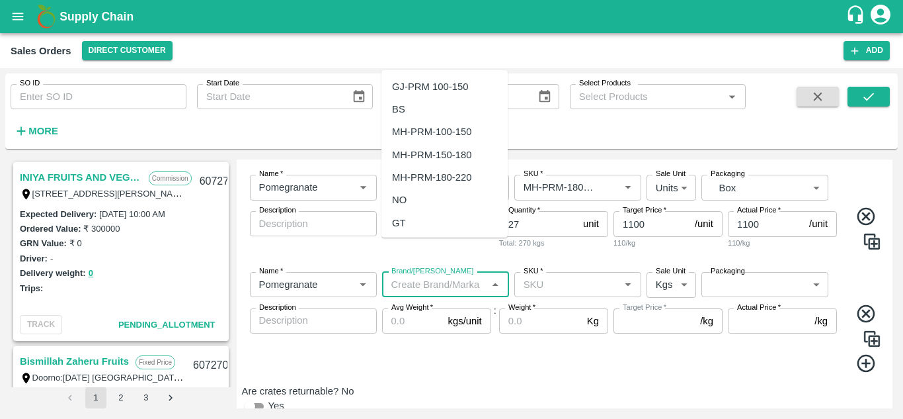
click at [421, 276] on input "Brand/[PERSON_NAME]" at bounding box center [434, 284] width 97 height 17
click at [441, 154] on div "TS" at bounding box center [445, 155] width 126 height 22
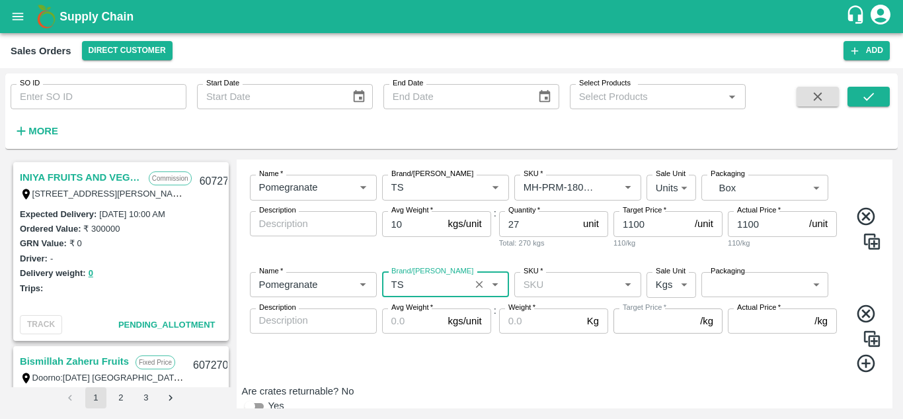
type input "TS"
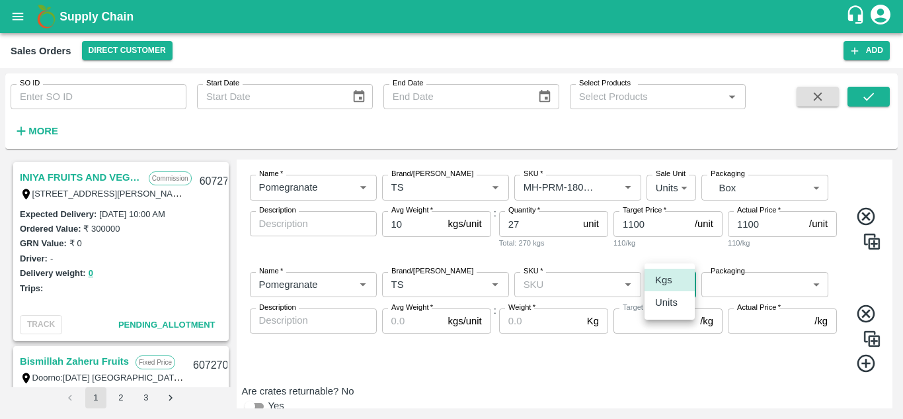
click at [669, 246] on body "Supply Chain Sales Orders Direct Customer Add SO ID SO ID Start Date Start Date…" at bounding box center [451, 209] width 903 height 419
click at [671, 301] on p "Units" at bounding box center [666, 302] width 22 height 15
type input "2"
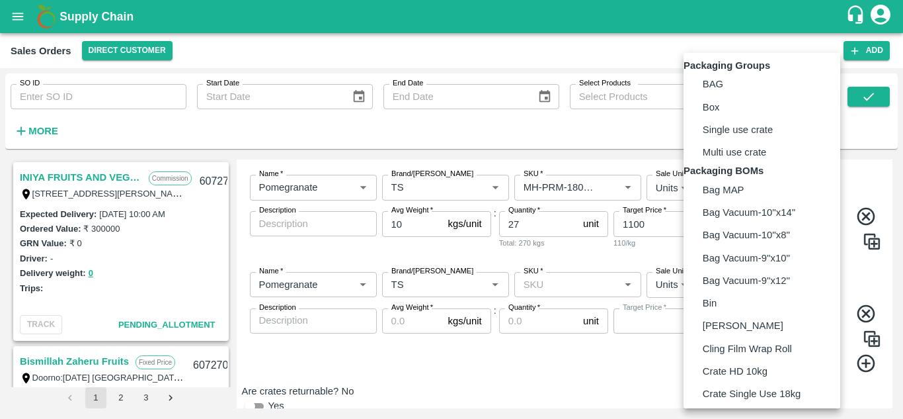
click at [721, 260] on body "Supply Chain Sales Orders Direct Customer Add SO ID SO ID Start Date Start Date…" at bounding box center [451, 209] width 903 height 419
click at [719, 114] on p "Box" at bounding box center [711, 107] width 17 height 15
type input "GRP/1"
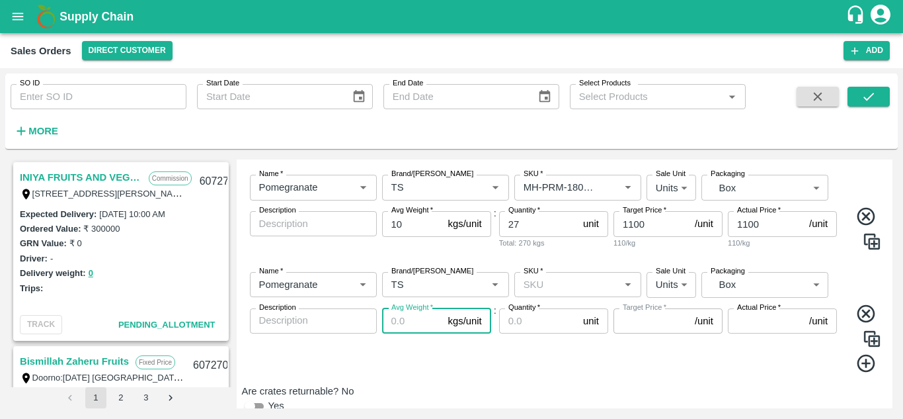
click at [413, 308] on input "Avg Weight   *" at bounding box center [412, 320] width 61 height 25
type input "10"
click at [529, 308] on input "Quantity   *" at bounding box center [538, 320] width 79 height 25
type input "3"
type input "22"
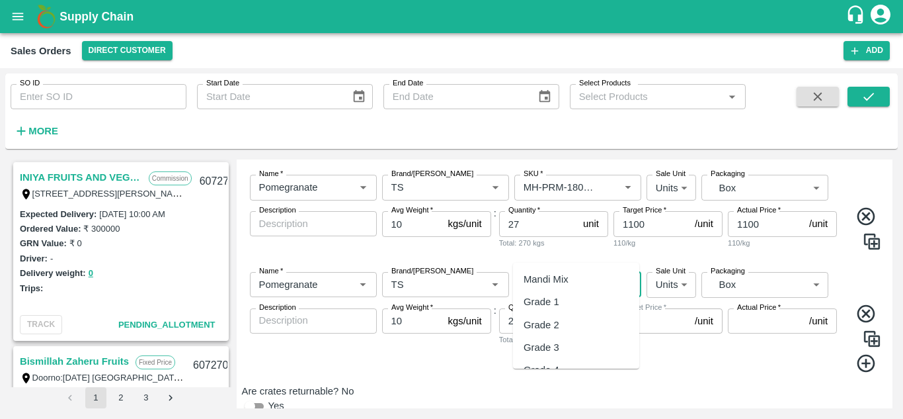
click at [577, 276] on input "SKU   *" at bounding box center [566, 284] width 97 height 17
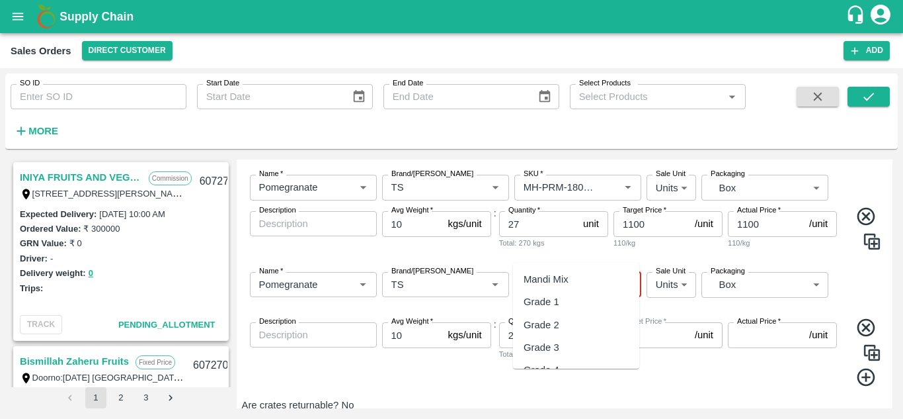
click at [567, 276] on input "SKU   *" at bounding box center [566, 284] width 97 height 17
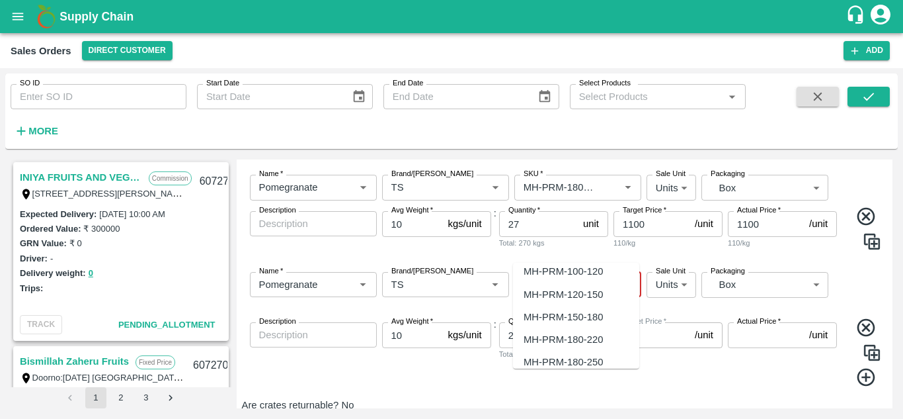
scroll to position [34, 0]
click at [604, 314] on div "MH-PRM-150-180" at bounding box center [576, 313] width 126 height 22
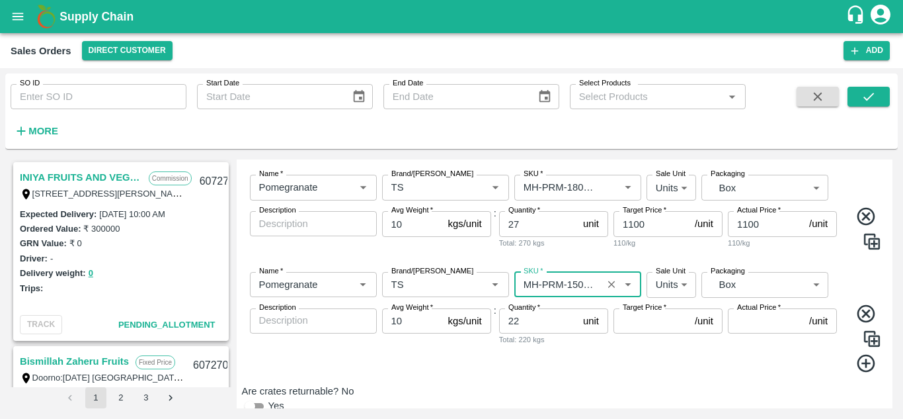
type input "MH-PRM-150-180"
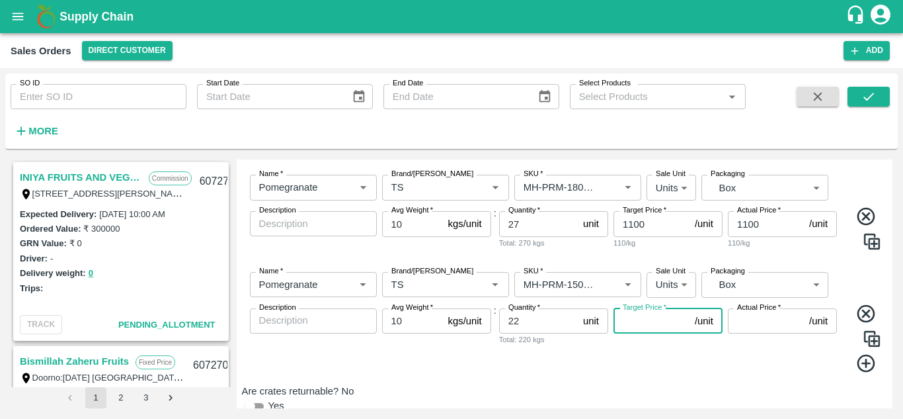
click at [663, 308] on input "Target Price   *" at bounding box center [652, 320] width 76 height 25
type input "1050"
click at [761, 308] on input "Actual Price   *" at bounding box center [766, 320] width 76 height 25
type input "10"
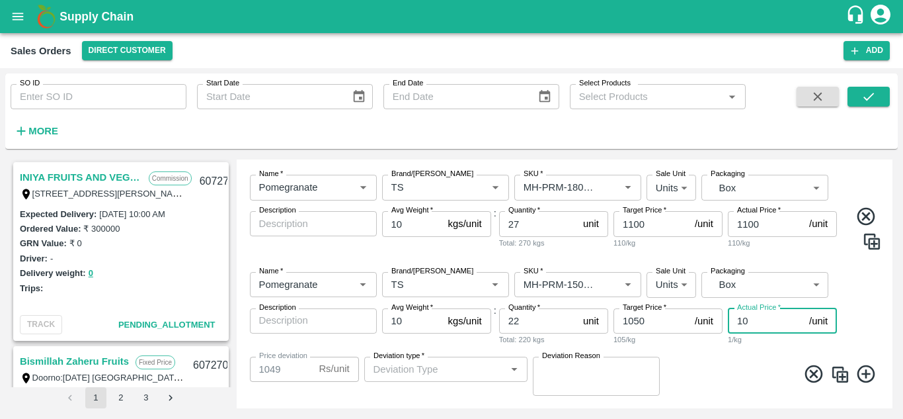
type input "1040"
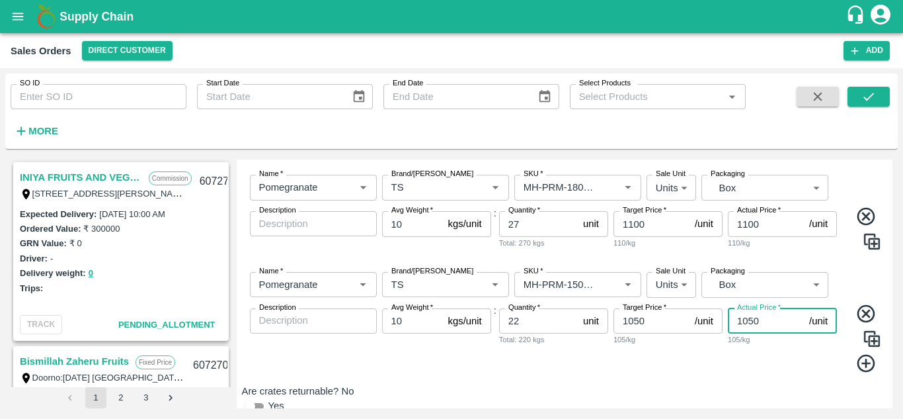
type input "1050"
click at [864, 354] on icon at bounding box center [866, 363] width 18 height 18
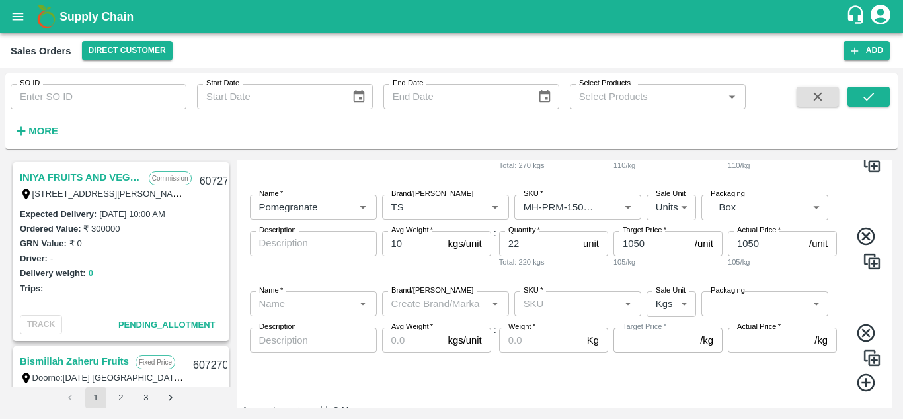
scroll to position [495, 0]
click at [316, 294] on input "Name   *" at bounding box center [302, 302] width 97 height 17
click at [308, 302] on div "Pomegranate" at bounding box center [290, 297] width 59 height 15
type input "Pomegranate"
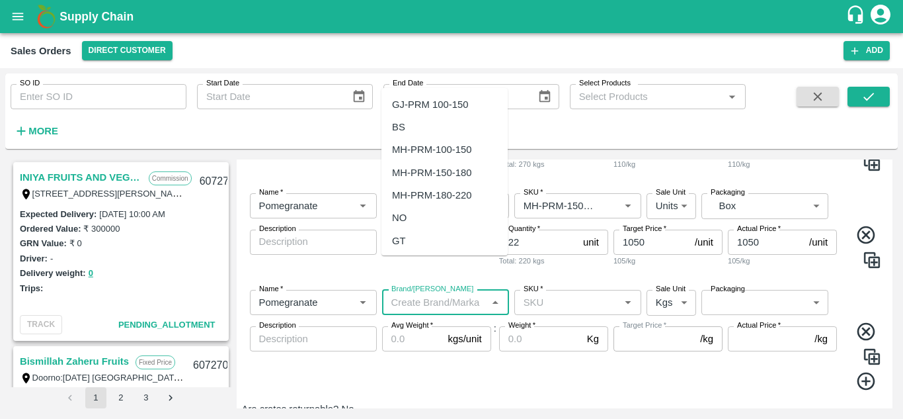
click at [414, 294] on input "Brand/[PERSON_NAME]" at bounding box center [434, 302] width 97 height 17
click at [436, 172] on div "TS" at bounding box center [445, 172] width 126 height 22
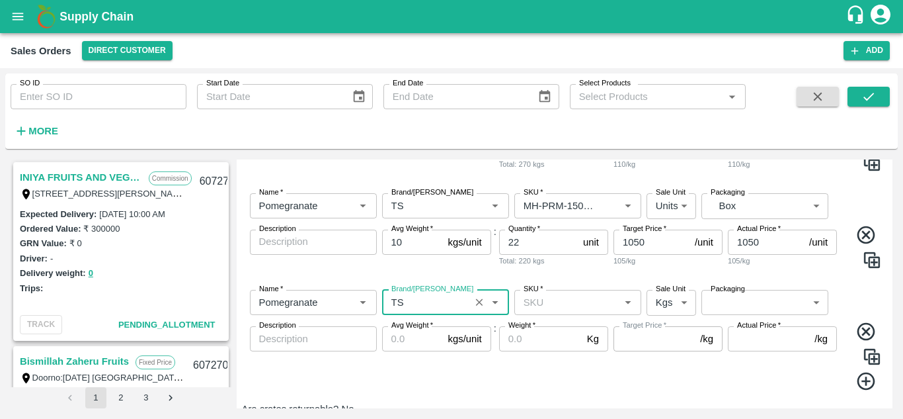
type input "TS"
click at [555, 294] on input "SKU   *" at bounding box center [566, 302] width 97 height 17
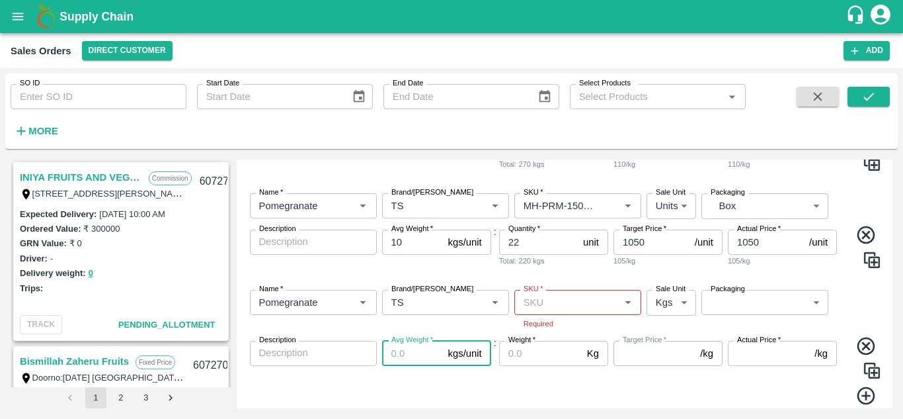
drag, startPoint x: 411, startPoint y: 349, endPoint x: 404, endPoint y: 324, distance: 25.5
click at [404, 341] on div "Avg Weight   * kgs/unit Avg Weight" at bounding box center [436, 373] width 109 height 65
type input "10"
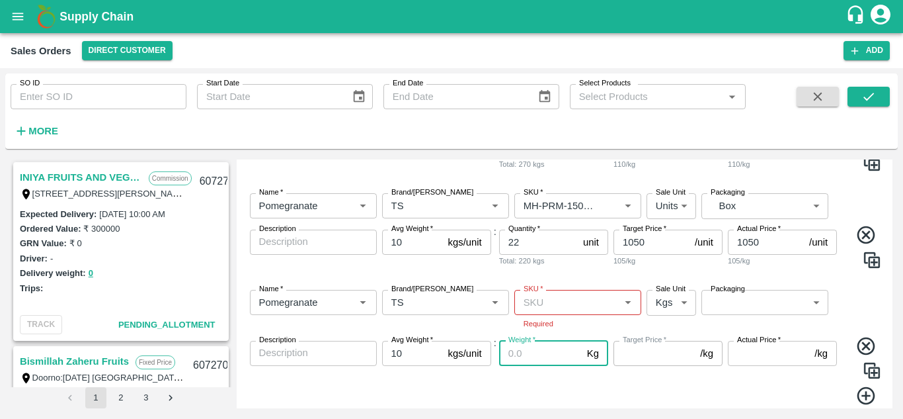
click at [525, 341] on input "Weight   *" at bounding box center [540, 353] width 83 height 25
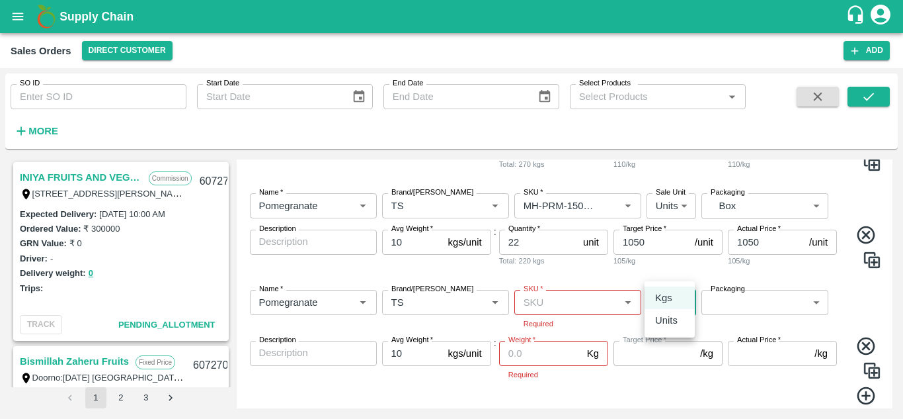
click at [675, 267] on body "Supply Chain Sales Orders Direct Customer Add SO ID SO ID Start Date Start Date…" at bounding box center [451, 209] width 903 height 419
click at [669, 328] on li "Units" at bounding box center [670, 320] width 50 height 22
type input "2"
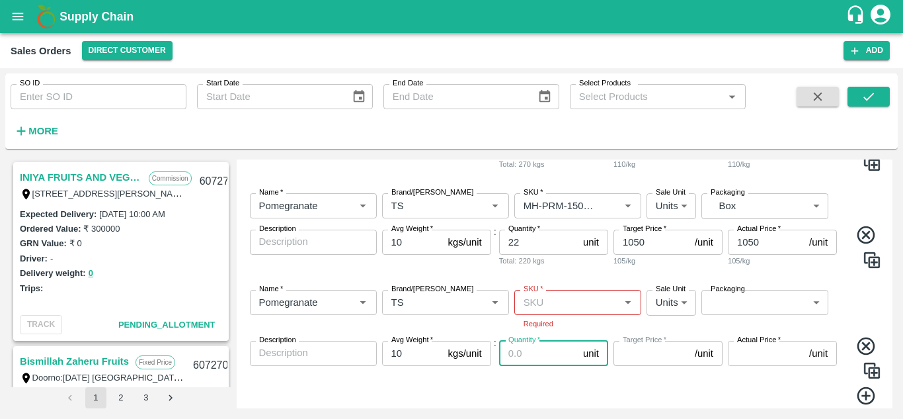
click at [542, 341] on input "Quantity   *" at bounding box center [538, 353] width 79 height 25
type input "8"
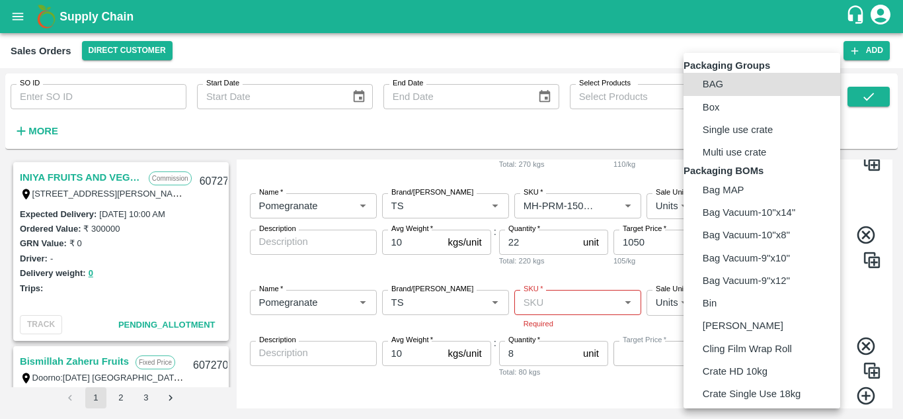
click at [730, 267] on body "Supply Chain Sales Orders Direct Customer Add SO ID SO ID Start Date Start Date…" at bounding box center [451, 209] width 903 height 419
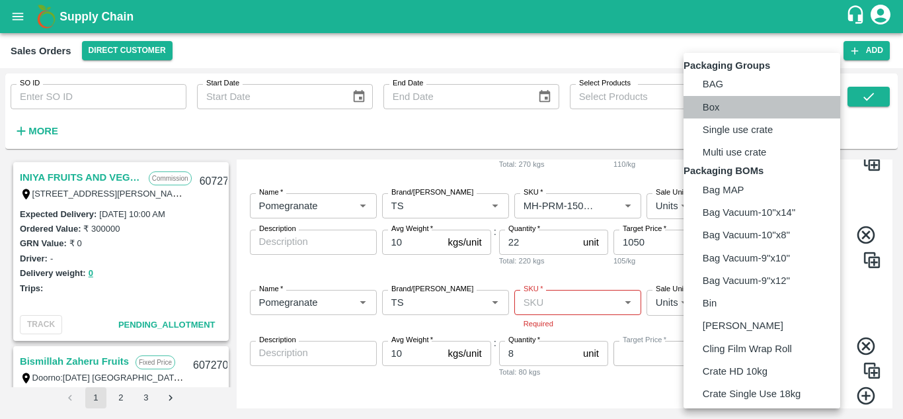
click at [714, 114] on p "Box" at bounding box center [711, 107] width 17 height 15
type input "GRP/1"
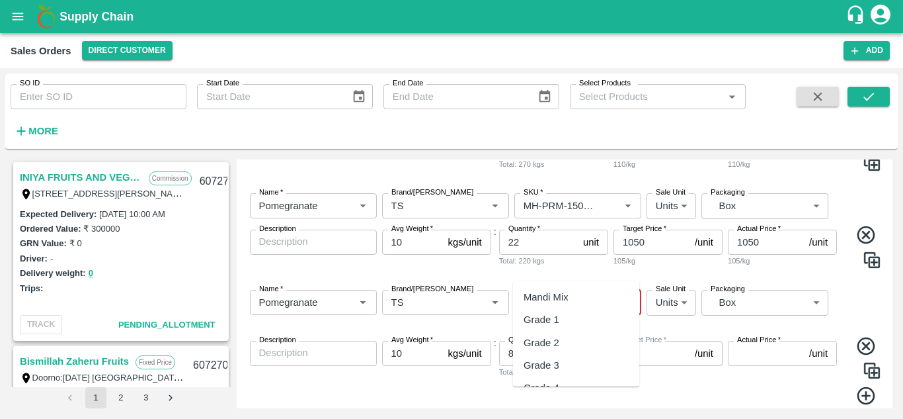
click at [586, 294] on input "SKU   *" at bounding box center [566, 302] width 97 height 17
click at [590, 296] on div "MH-PRM-120-150" at bounding box center [563, 297] width 79 height 15
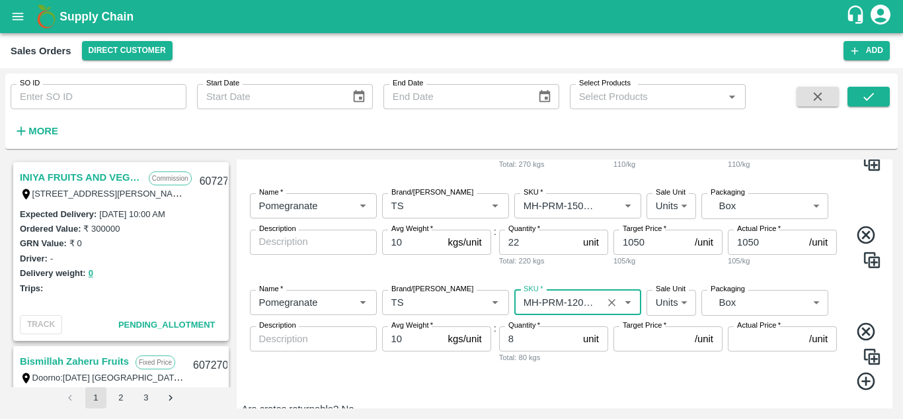
type input "MH-PRM-120-150"
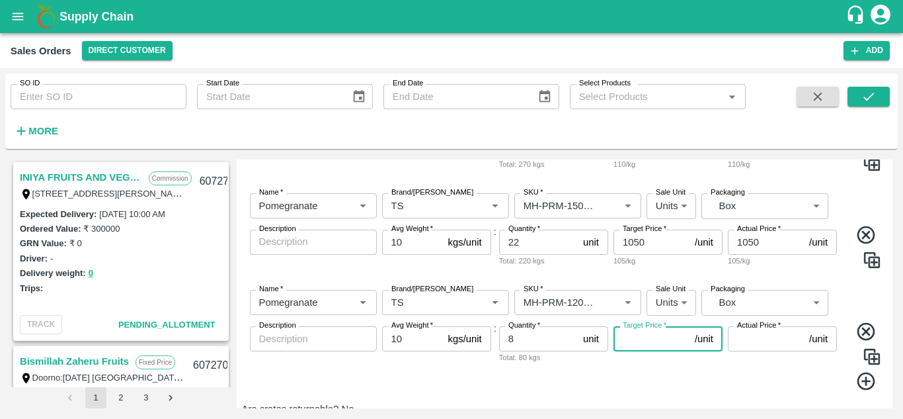
click at [639, 326] on input "Target Price   *" at bounding box center [652, 338] width 76 height 25
type input "900"
click at [761, 326] on input "Actual Price   *" at bounding box center [766, 338] width 76 height 25
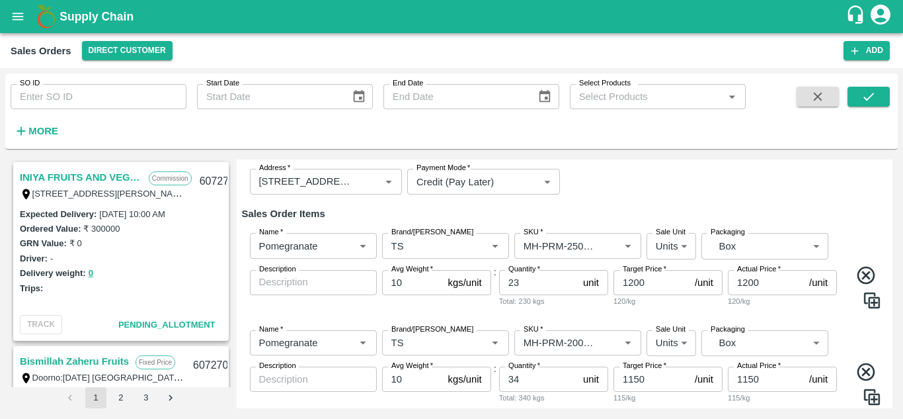
scroll to position [163, 0]
type input "900"
click at [575, 335] on input "SKU   *" at bounding box center [558, 343] width 80 height 17
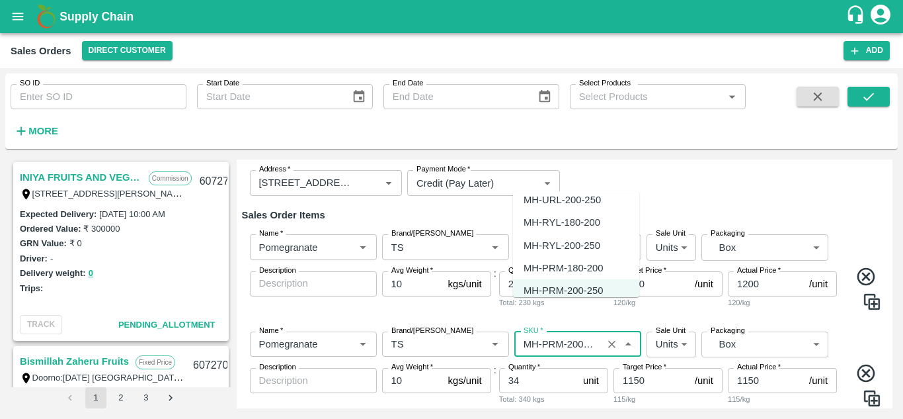
scroll to position [5244, 0]
click at [575, 335] on input "SKU   *" at bounding box center [558, 343] width 80 height 17
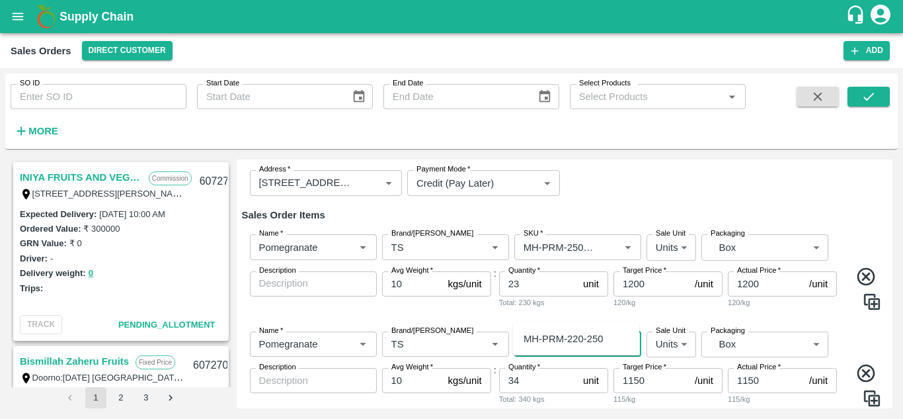
click at [573, 338] on div "MH-PRM-220-250" at bounding box center [563, 338] width 79 height 15
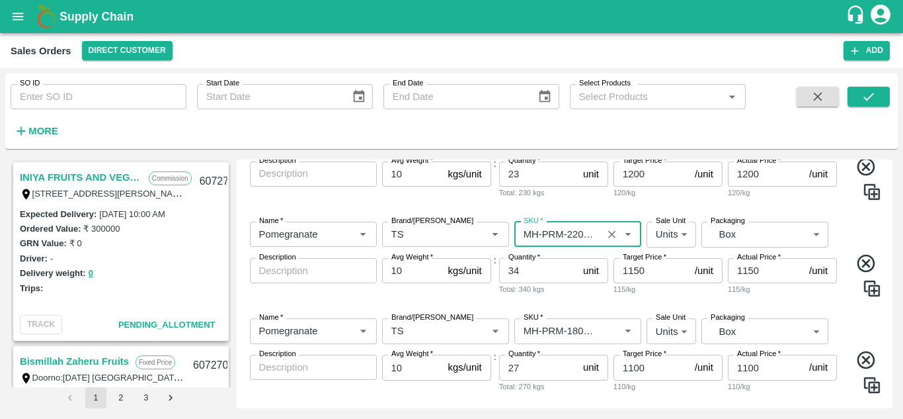
scroll to position [275, 0]
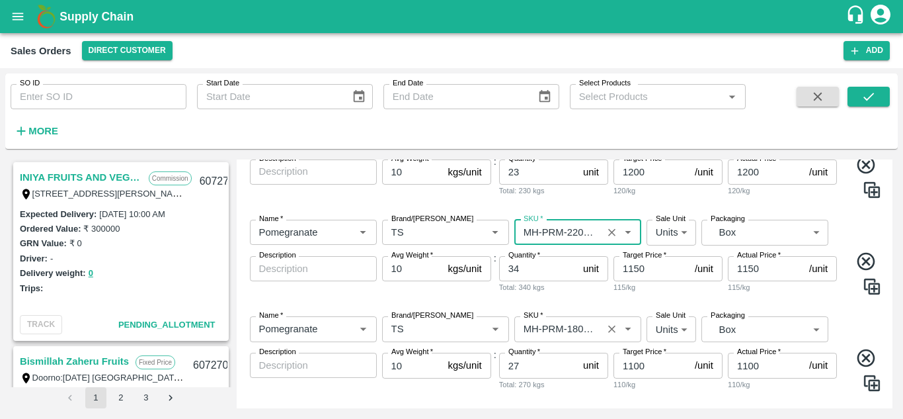
type input "MH-PRM-220-250"
click at [576, 320] on input "SKU   *" at bounding box center [558, 328] width 80 height 17
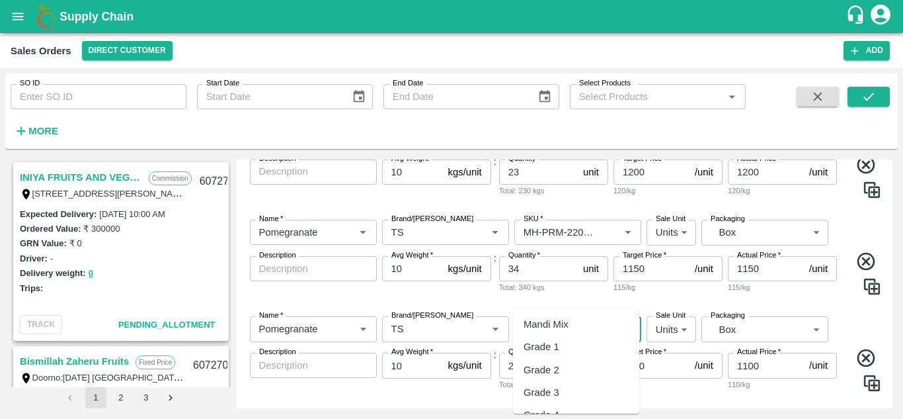
scroll to position [919, 0]
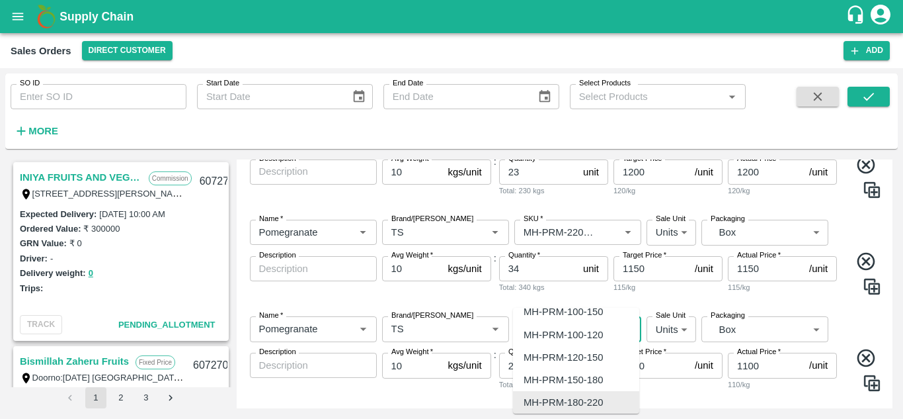
click at [576, 320] on input "SKU   *" at bounding box center [558, 328] width 80 height 17
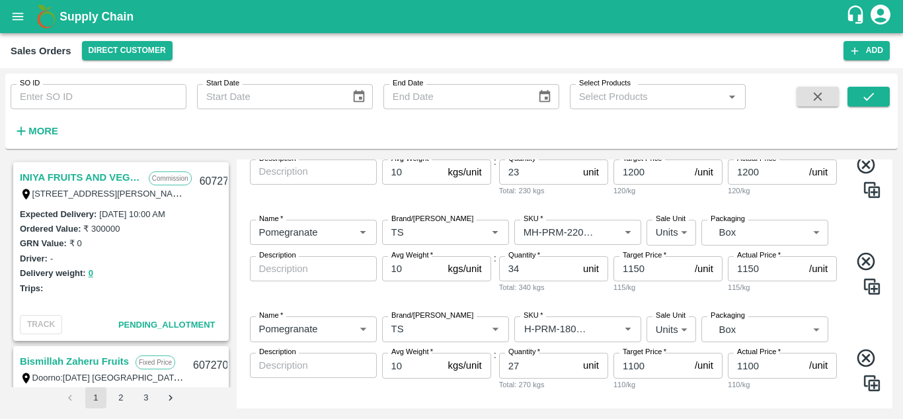
click at [576, 269] on div "Name   * Name   * Brand/[PERSON_NAME]/[PERSON_NAME]   * SKU   * Sale Unit Units…" at bounding box center [565, 257] width 646 height 97
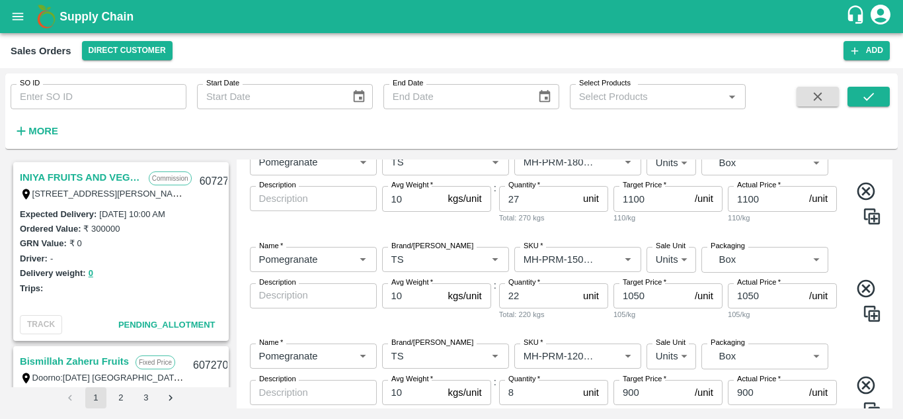
scroll to position [442, 0]
click at [581, 250] on input "SKU   *" at bounding box center [558, 258] width 80 height 17
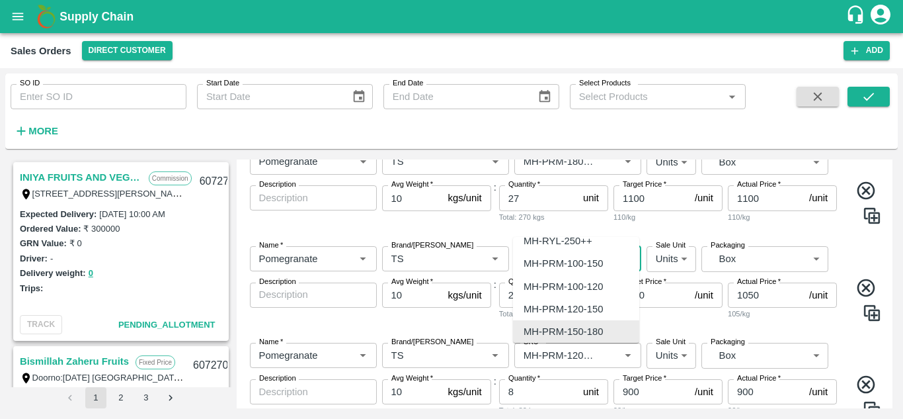
click at [581, 250] on input "SKU   *" at bounding box center [558, 258] width 80 height 17
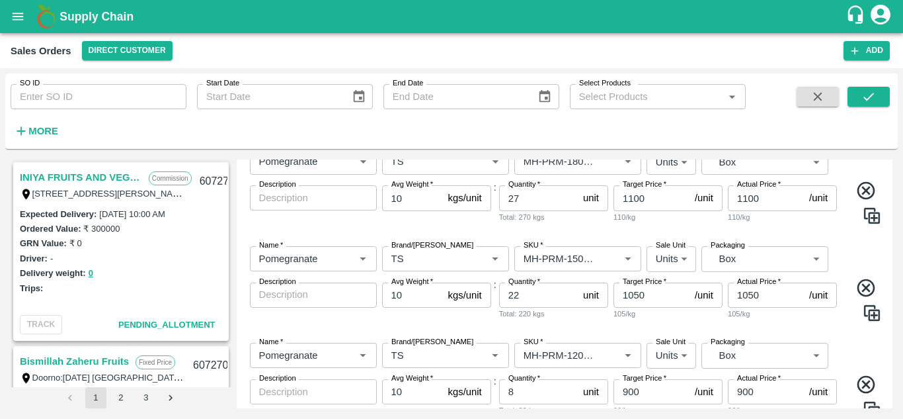
click at [586, 196] on div "Name   * Name   * Brand/[PERSON_NAME]/[PERSON_NAME]   * SKU   * Sale Unit Units…" at bounding box center [565, 186] width 646 height 97
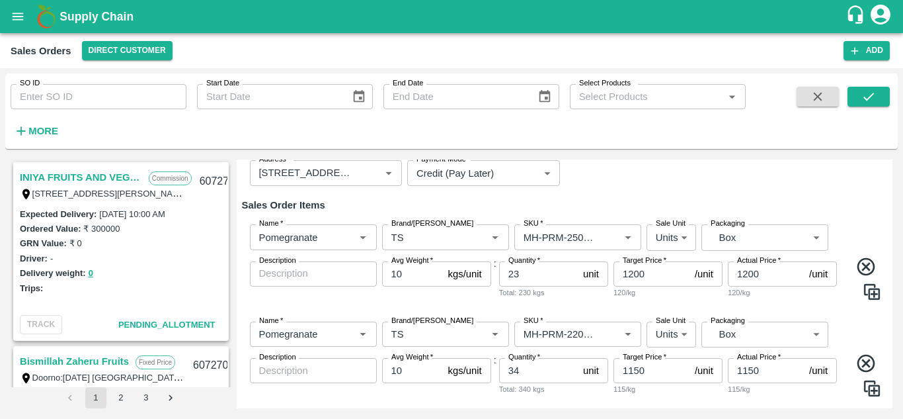
scroll to position [175, 0]
click at [574, 227] on input "SKU   *" at bounding box center [558, 235] width 80 height 17
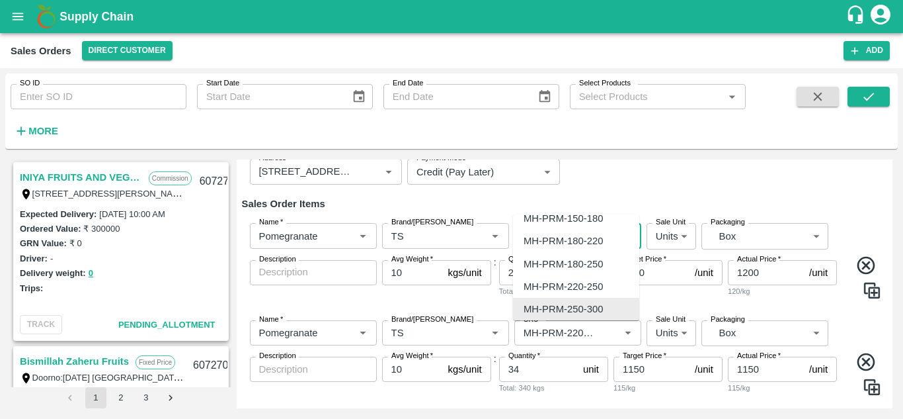
click at [574, 227] on input "SKU   *" at bounding box center [558, 235] width 80 height 17
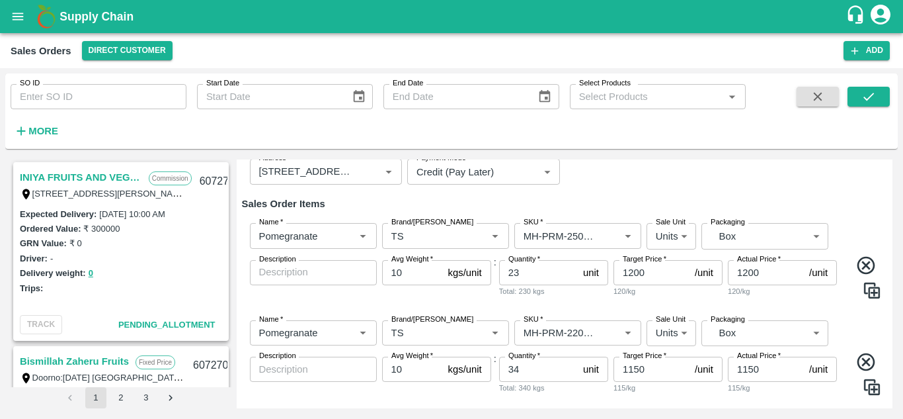
click at [591, 195] on h6 "Sales Order Items" at bounding box center [565, 203] width 646 height 17
click at [573, 324] on input "SKU   *" at bounding box center [558, 332] width 80 height 17
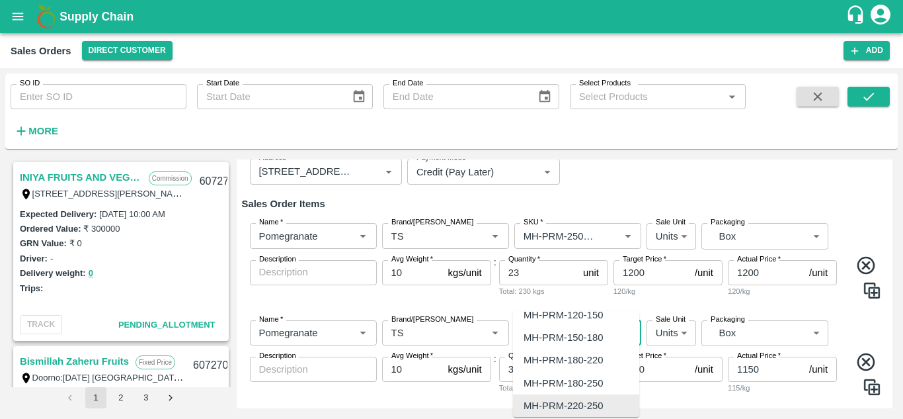
click at [573, 324] on input "SKU   *" at bounding box center [558, 332] width 80 height 17
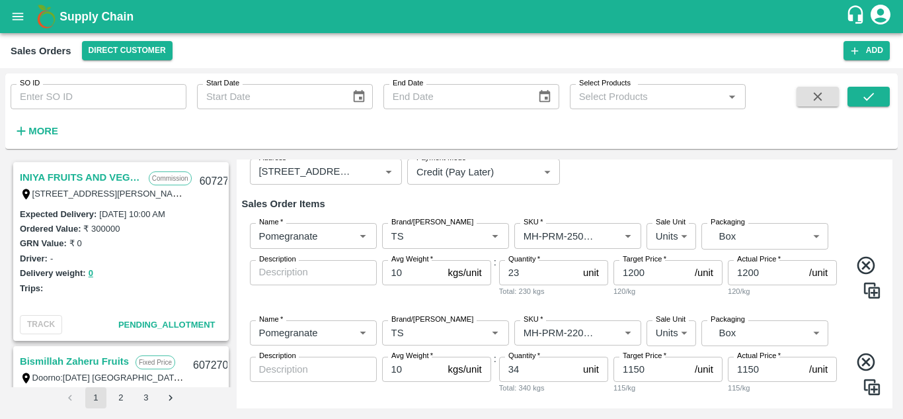
click at [614, 195] on h6 "Sales Order Items" at bounding box center [565, 203] width 646 height 17
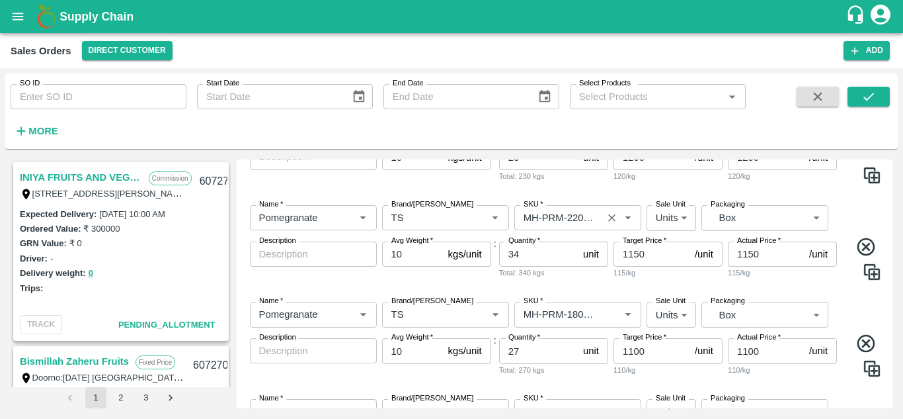
scroll to position [290, 0]
click at [570, 305] on input "SKU   *" at bounding box center [558, 313] width 80 height 17
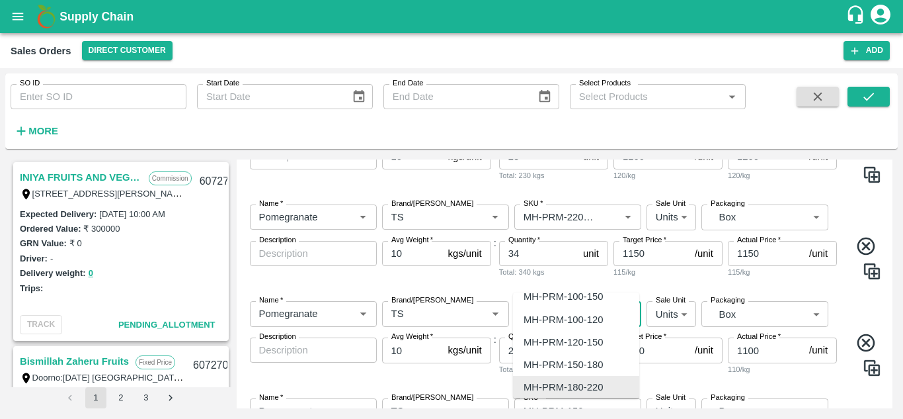
click at [570, 305] on input "SKU   *" at bounding box center [558, 313] width 80 height 17
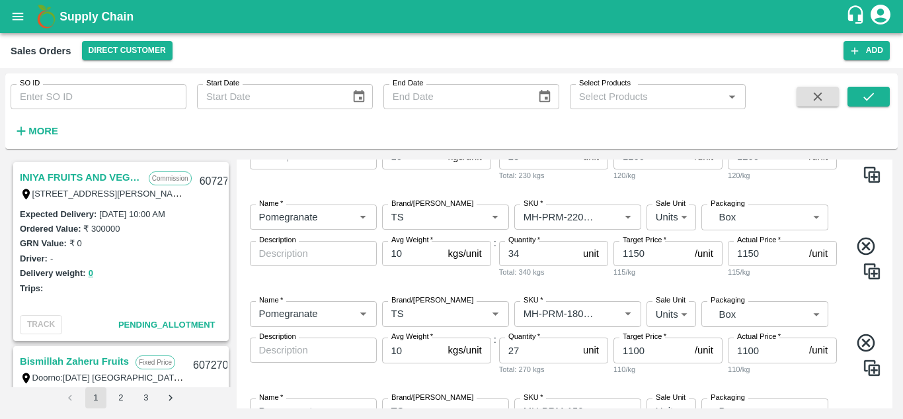
click at [575, 251] on div "Name   * Name   * Brand/[PERSON_NAME]/[PERSON_NAME]   * SKU   * Sale Unit Units…" at bounding box center [565, 242] width 646 height 97
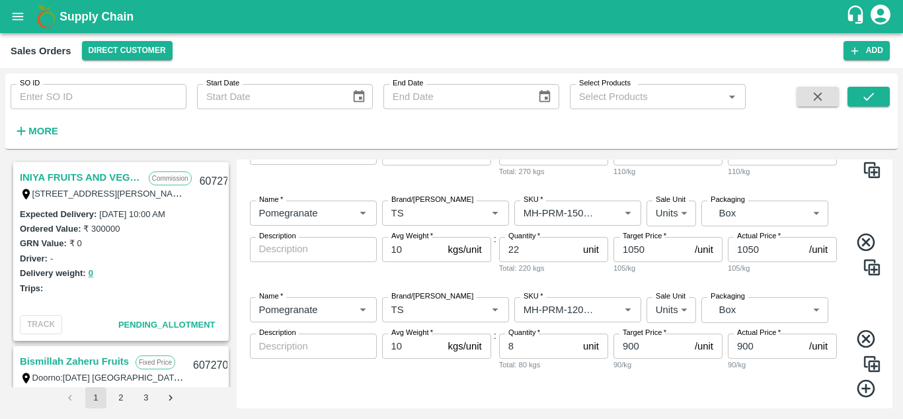
scroll to position [513, 0]
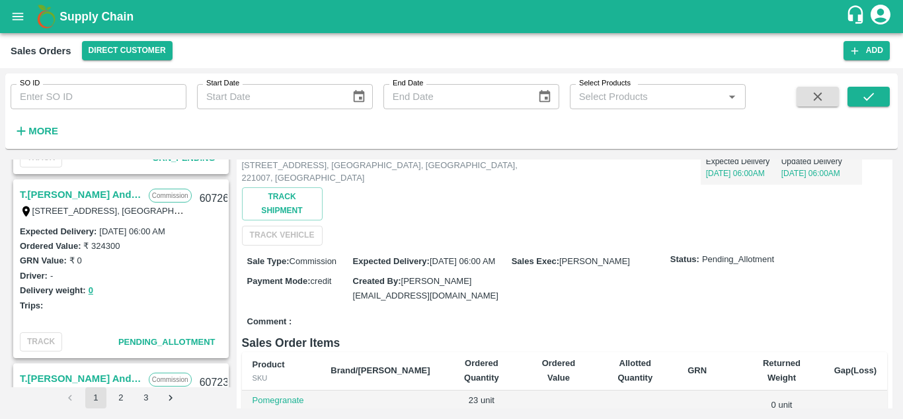
scroll to position [535, 0]
click at [104, 194] on link "T.[PERSON_NAME] And Sons" at bounding box center [81, 193] width 122 height 17
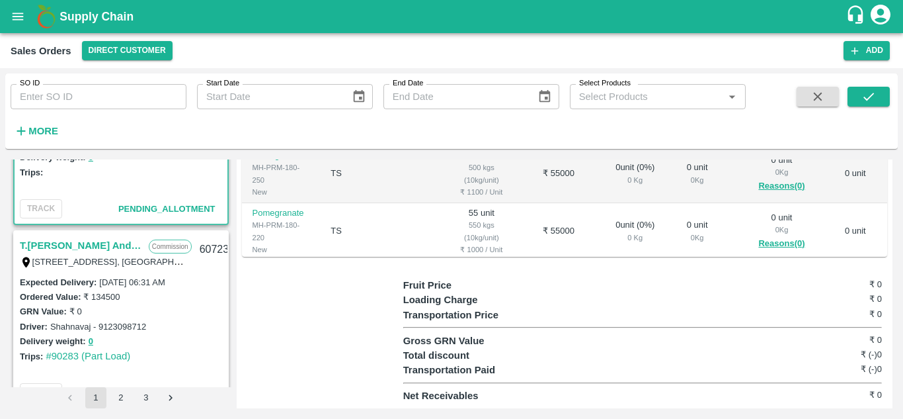
scroll to position [668, 0]
click at [97, 241] on link "T.[PERSON_NAME] And Sons" at bounding box center [81, 244] width 122 height 17
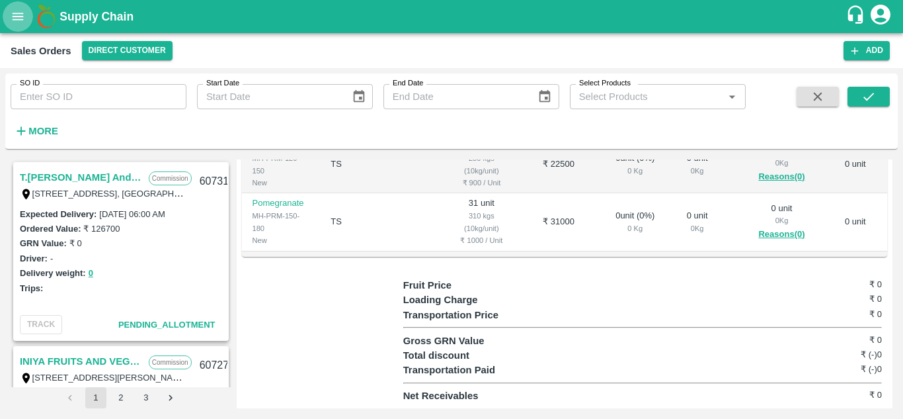
click at [13, 17] on icon "open drawer" at bounding box center [18, 16] width 15 height 15
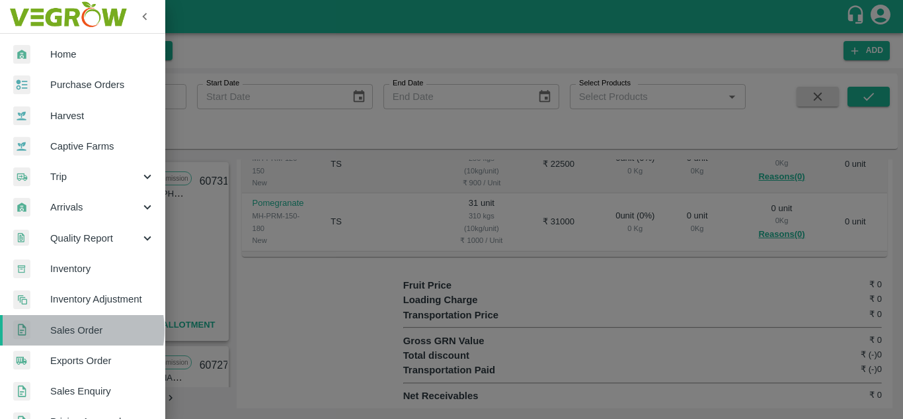
click at [78, 330] on span "Sales Order" at bounding box center [102, 330] width 104 height 15
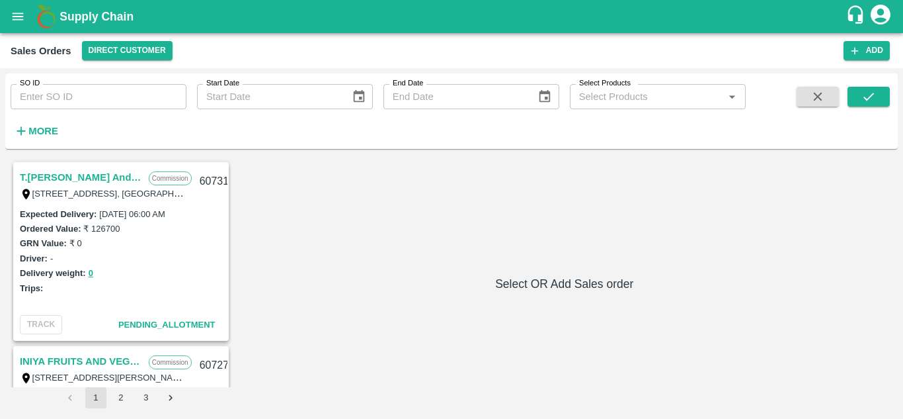
click at [105, 171] on link "T.[PERSON_NAME] And Sons" at bounding box center [81, 177] width 122 height 17
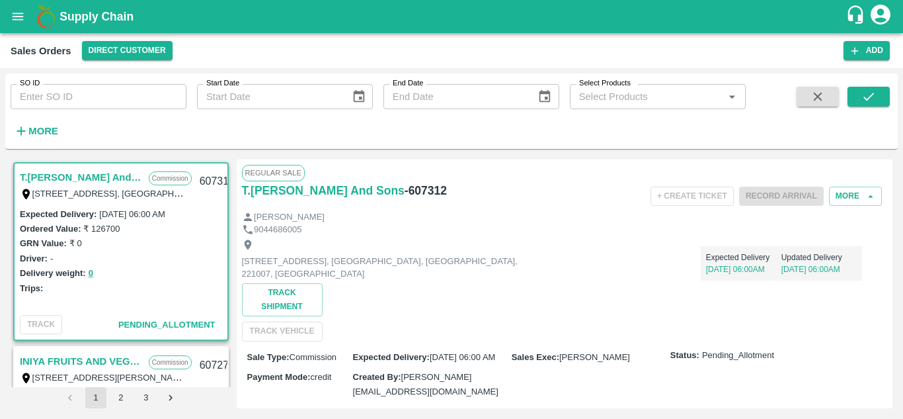
click at [415, 188] on h6 "- 607312" at bounding box center [426, 190] width 42 height 19
copy h6 "607312"
click at [497, 232] on div "9044686005" at bounding box center [565, 230] width 646 height 13
